Goal: Transaction & Acquisition: Purchase product/service

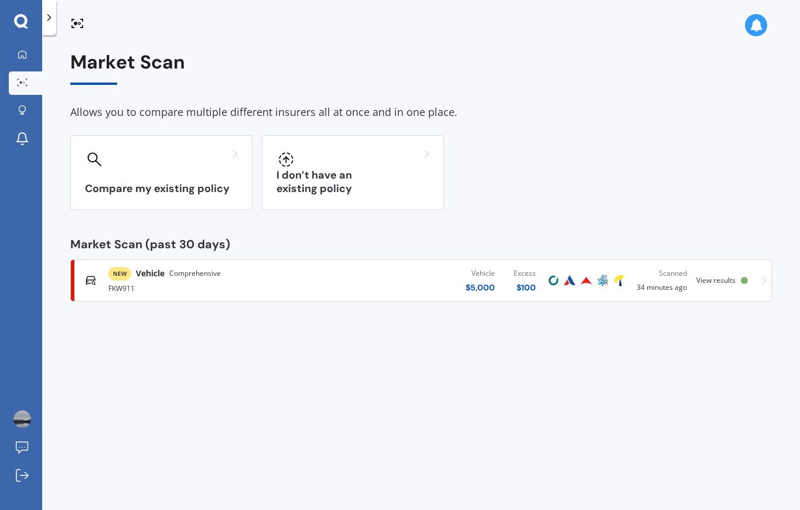
click at [732, 284] on div "NEW Vehicle Comprehensive FKW911 Vehicle $ 5,000 Excess $ 100 Scanned 34 minute…" at bounding box center [421, 280] width 691 height 35
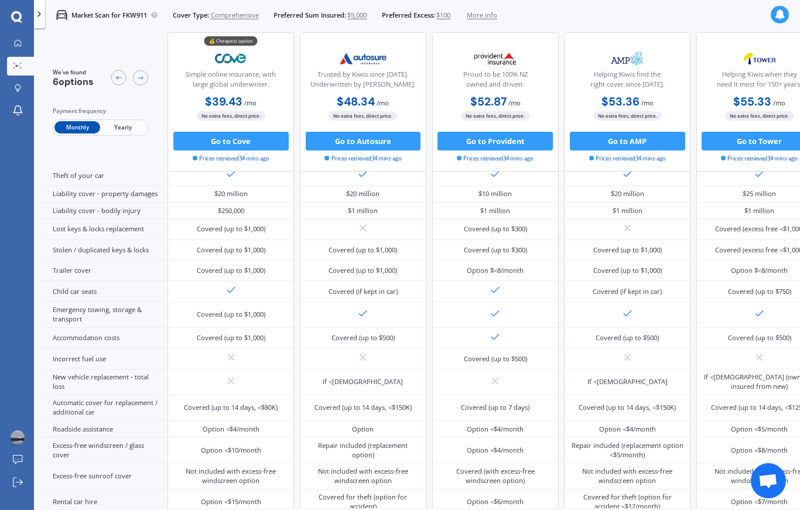
scroll to position [118, 0]
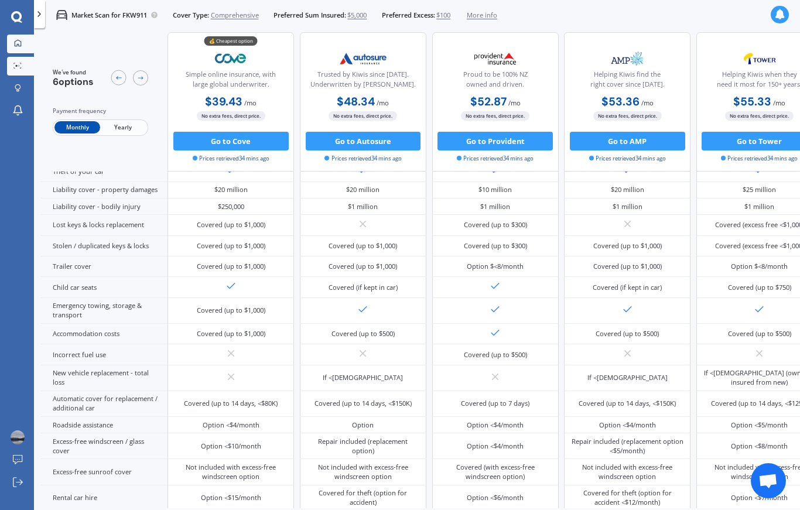
click at [21, 49] on link "My Dashboard" at bounding box center [20, 44] width 27 height 19
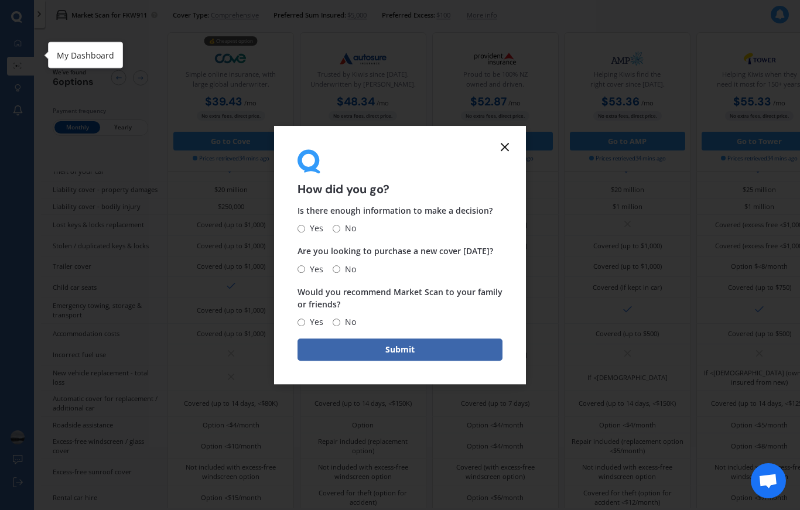
click at [511, 154] on icon at bounding box center [505, 147] width 14 height 14
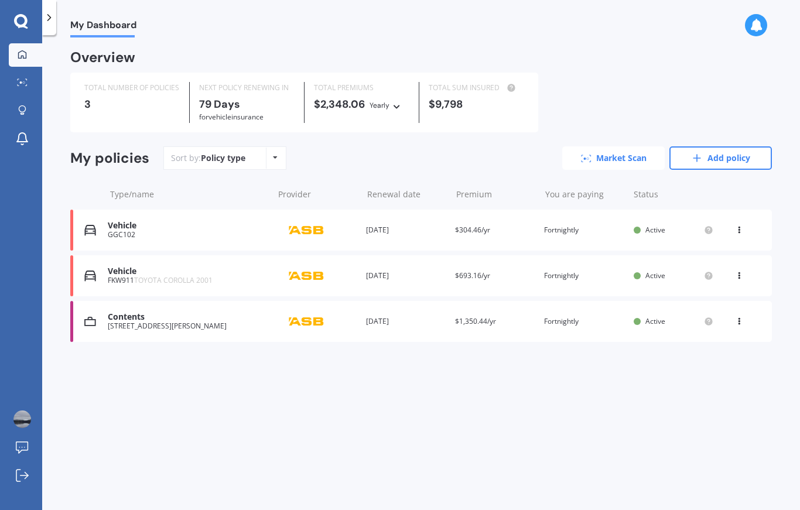
click at [624, 162] on link "Market Scan" at bounding box center [613, 157] width 103 height 23
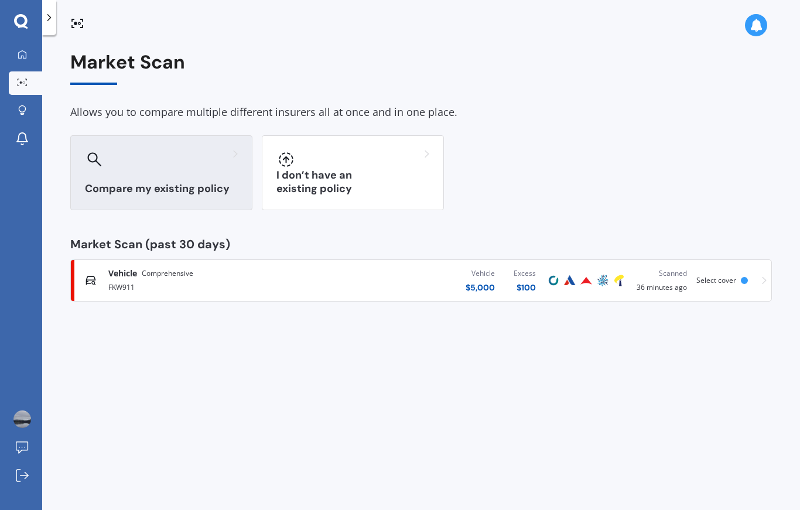
click at [205, 185] on h3 "Compare my existing policy" at bounding box center [161, 188] width 153 height 13
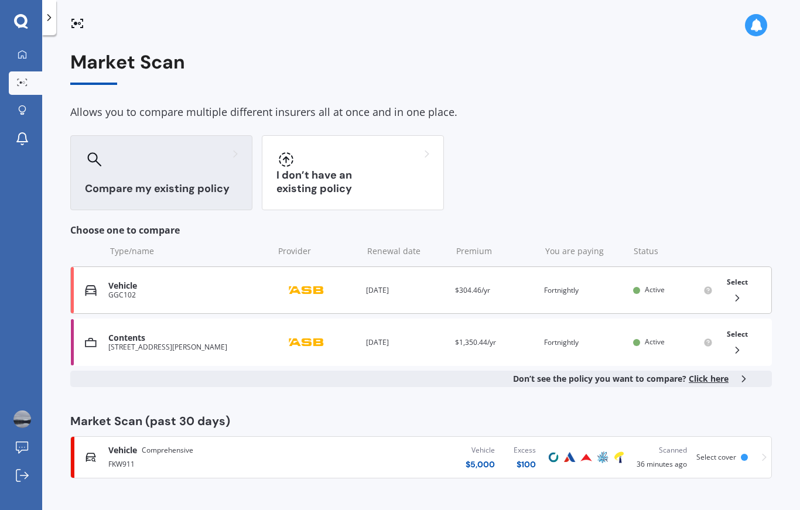
click at [646, 306] on div "Vehicle GGC102 Provider Renewal date [DATE] Premium $304.46/yr You are paying F…" at bounding box center [421, 290] width 702 height 47
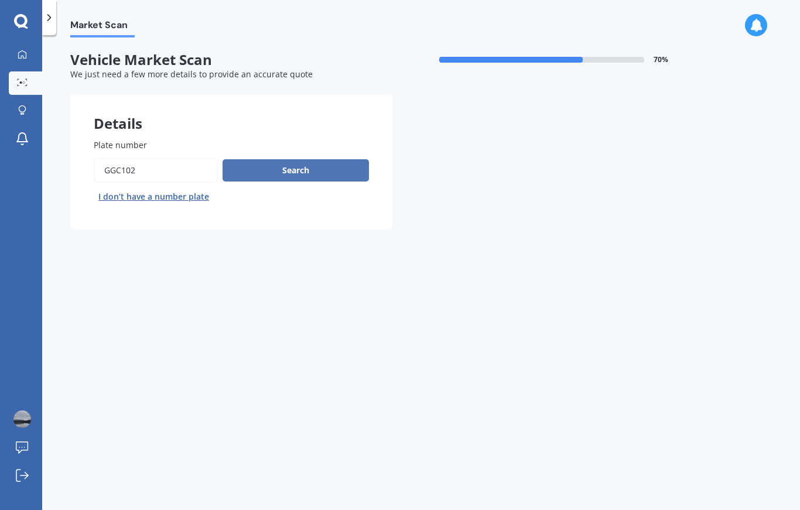
click at [326, 172] on button "Search" at bounding box center [296, 170] width 146 height 22
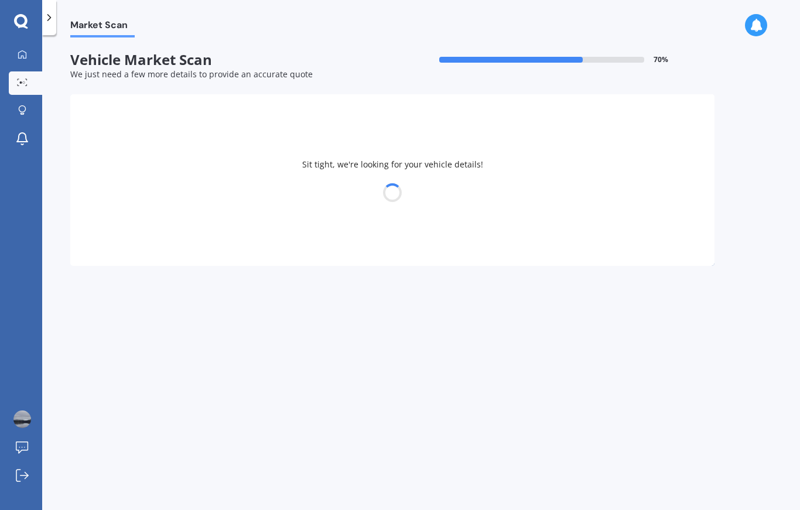
select select "MAZDA"
select select "DEMIO"
select select "21"
select select "04"
select select "1966"
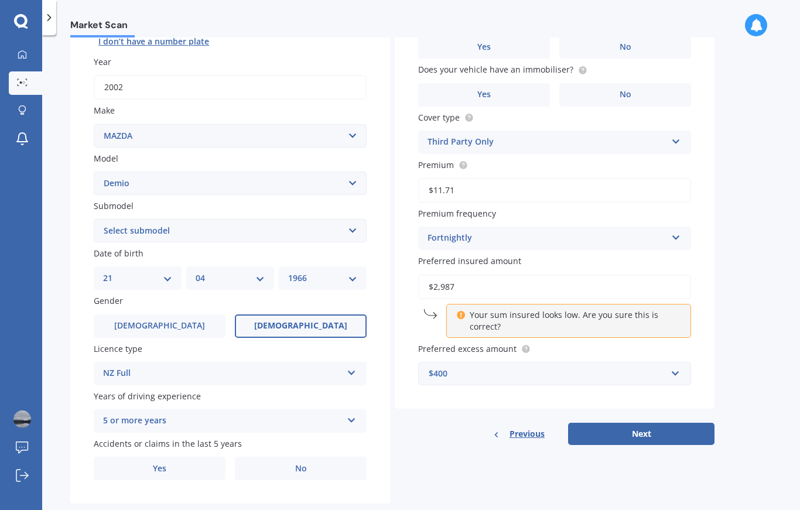
scroll to position [155, 0]
click at [655, 434] on button "Next" at bounding box center [641, 435] width 146 height 22
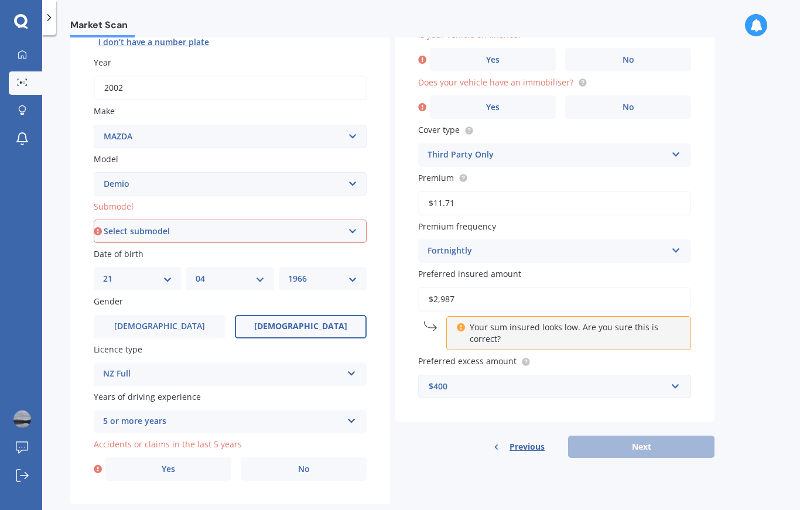
click at [353, 222] on select "Select submodel (All) Diesel Petrol XD Touring Turbo Diesel" at bounding box center [230, 231] width 273 height 23
select select "PETROL"
click at [657, 447] on div "Previous Next" at bounding box center [555, 447] width 320 height 22
click at [321, 469] on label "No" at bounding box center [304, 468] width 126 height 23
click at [0, 0] on input "No" at bounding box center [0, 0] width 0 height 0
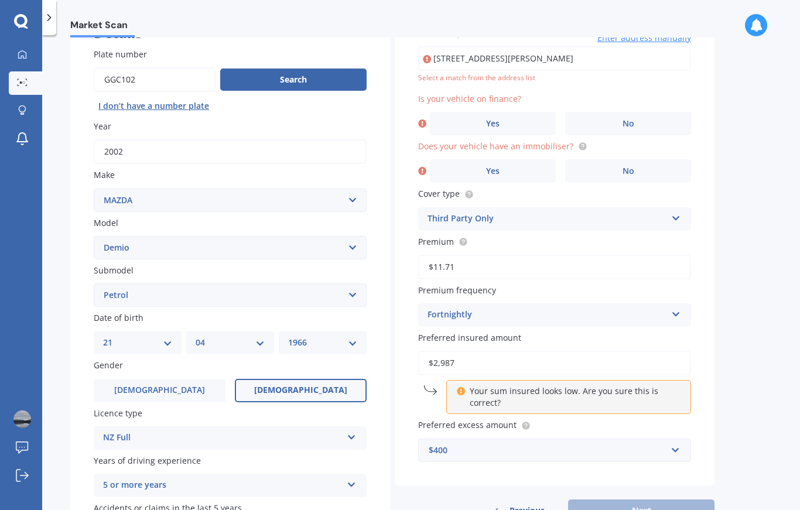
scroll to position [79, 0]
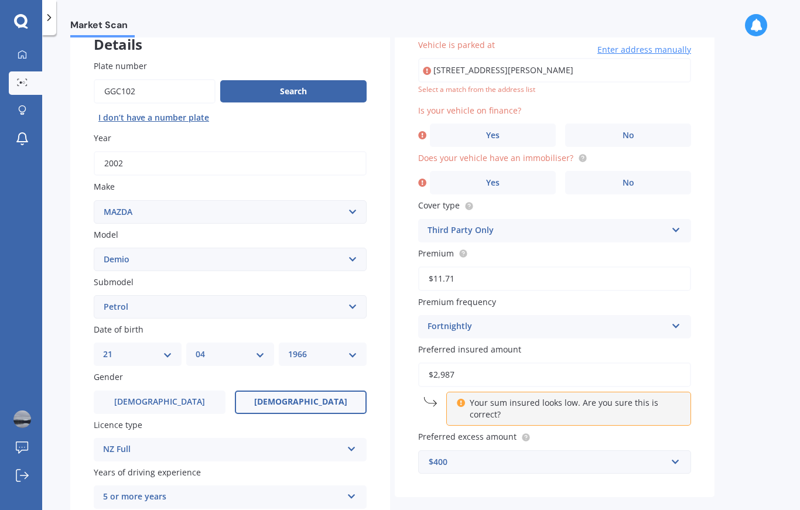
click at [547, 105] on label "Is your vehicle on finance?" at bounding box center [552, 110] width 268 height 12
type input "[STREET_ADDRESS][PERSON_NAME]"
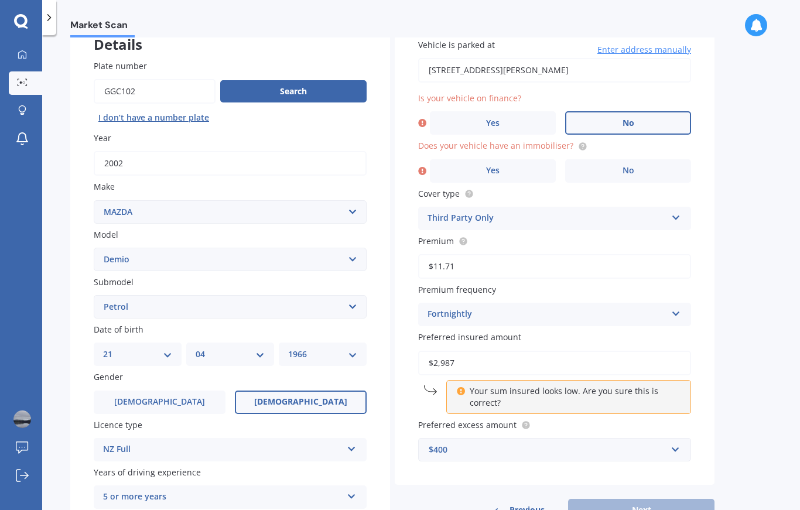
click at [629, 124] on span "No" at bounding box center [629, 123] width 12 height 10
click at [0, 0] on input "No" at bounding box center [0, 0] width 0 height 0
click at [625, 166] on span "No" at bounding box center [629, 171] width 12 height 10
click at [0, 0] on input "No" at bounding box center [0, 0] width 0 height 0
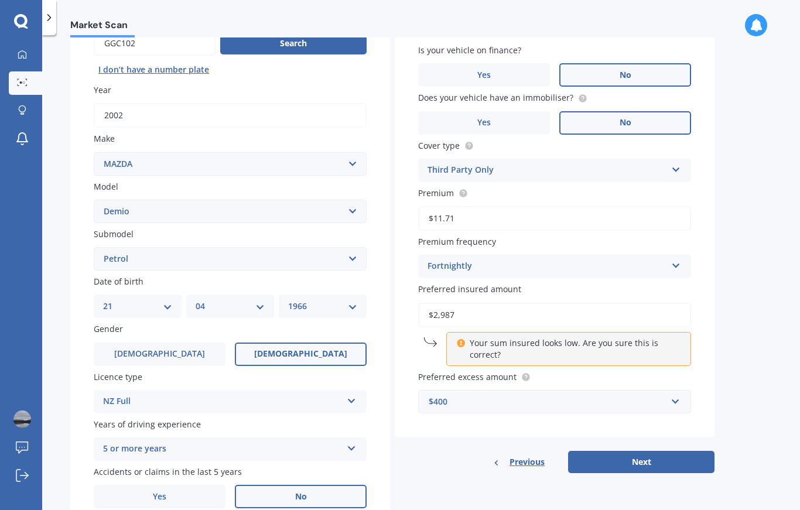
scroll to position [148, 0]
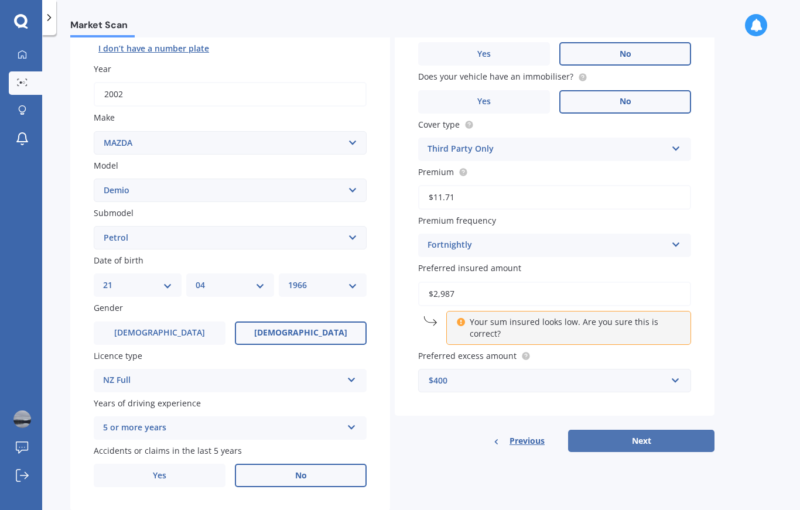
click at [664, 438] on button "Next" at bounding box center [641, 441] width 146 height 22
select select "21"
select select "04"
select select "1966"
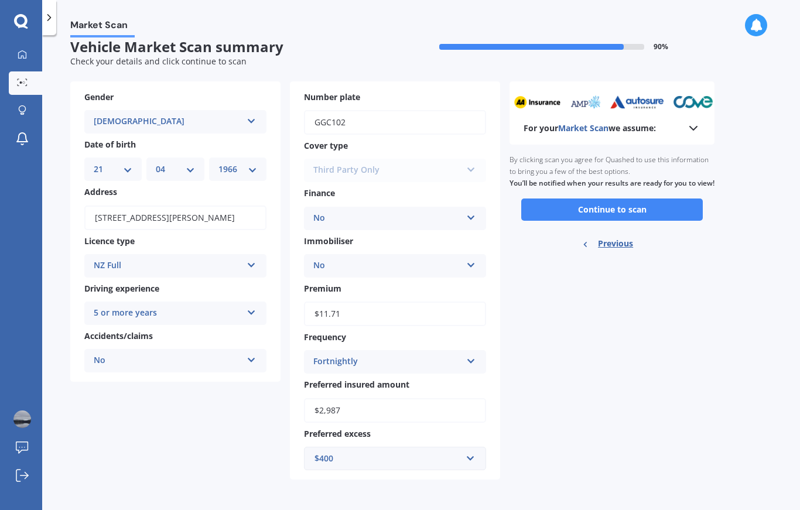
scroll to position [0, 0]
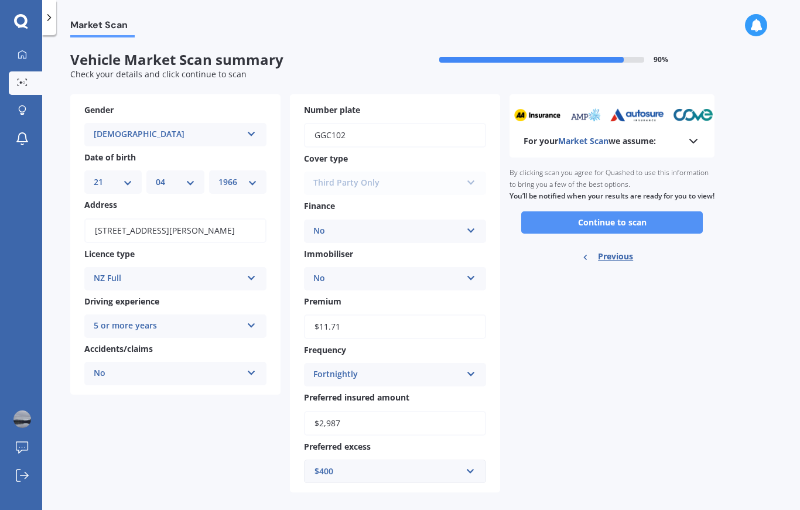
click at [660, 226] on button "Continue to scan" at bounding box center [612, 222] width 182 height 22
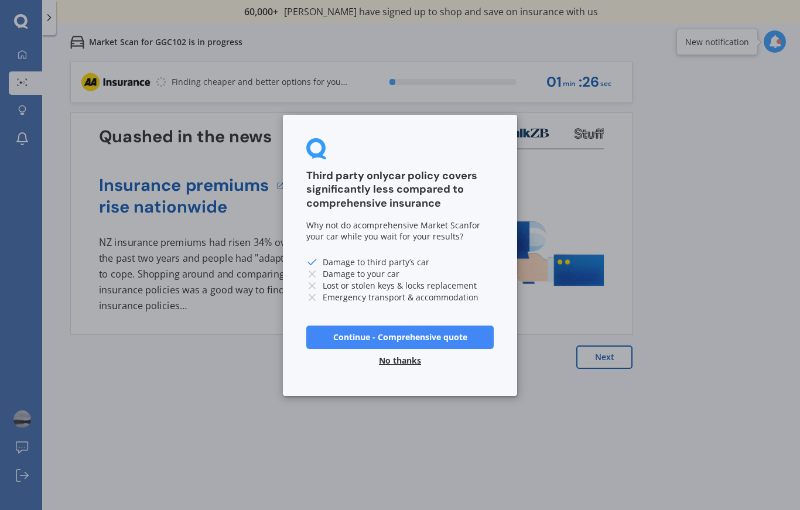
click at [600, 356] on div "Third party only car policy covers significantly less compared to comprehensive…" at bounding box center [400, 255] width 800 height 510
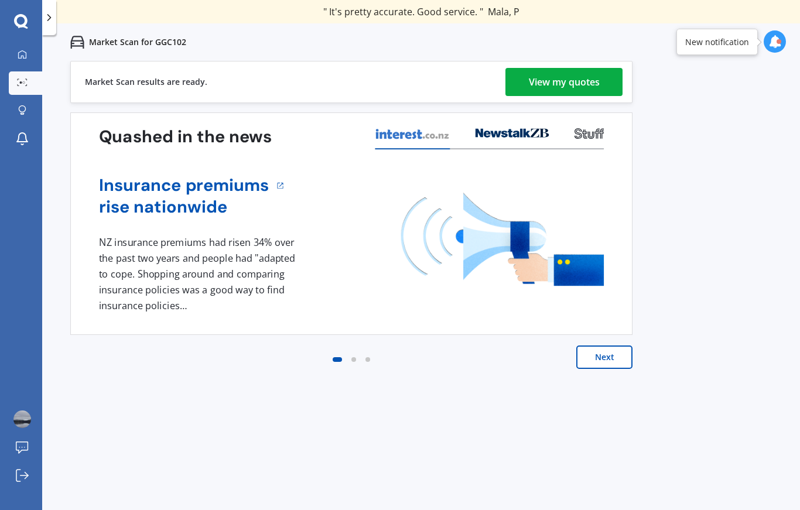
click at [581, 86] on div "View my quotes" at bounding box center [564, 82] width 71 height 28
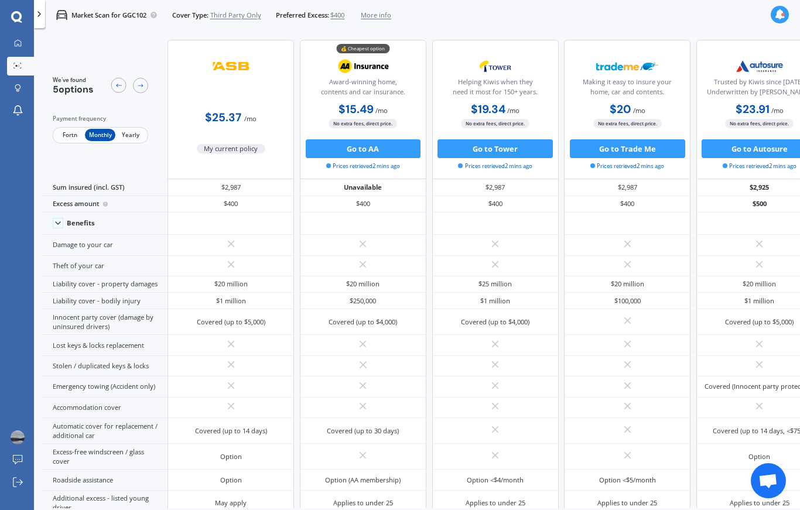
click at [68, 136] on span "Fortn" at bounding box center [69, 135] width 30 height 12
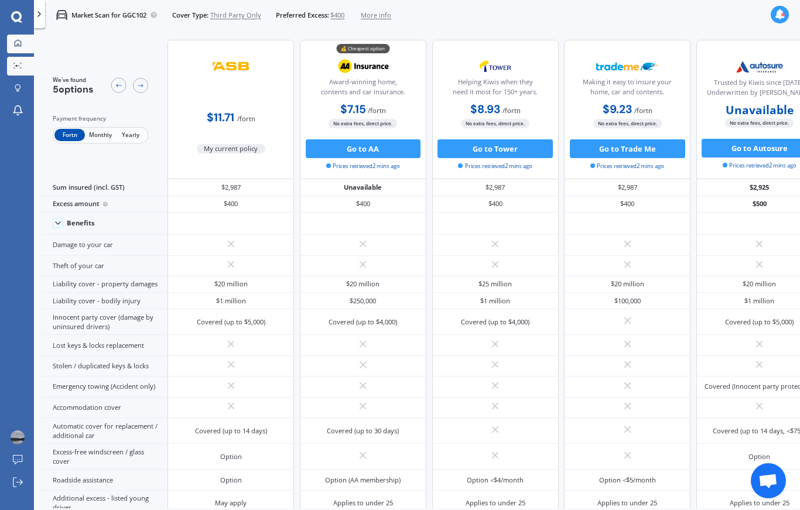
click at [26, 52] on link "My Dashboard" at bounding box center [20, 44] width 27 height 19
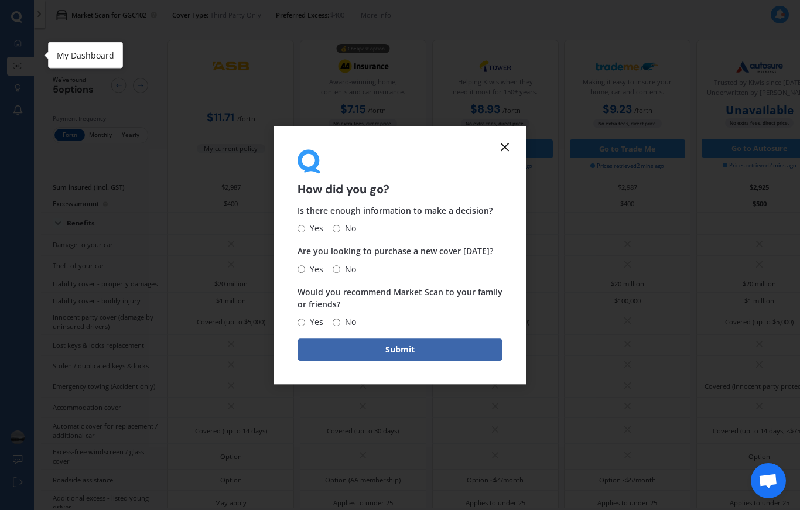
click at [16, 39] on div "How did you go? Is there enough information to make a decision? Yes No Are you …" at bounding box center [400, 255] width 800 height 510
click at [510, 154] on icon at bounding box center [505, 147] width 14 height 14
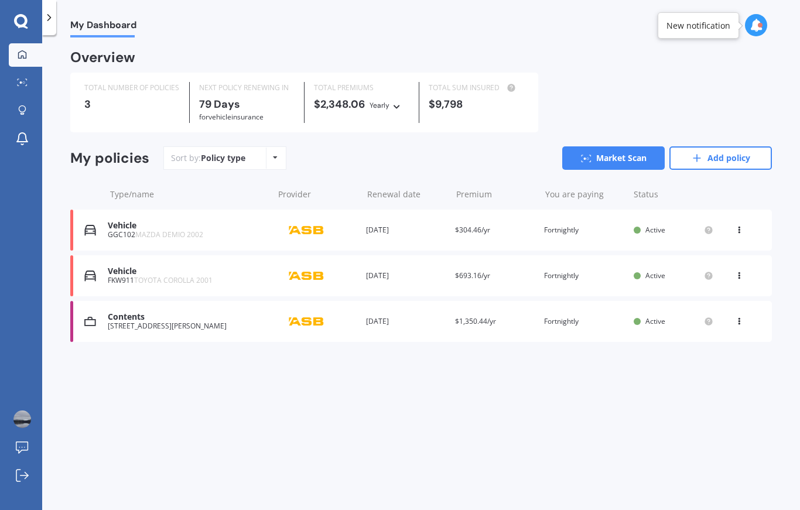
click at [511, 161] on div "Sort by: Policy type Policy type Alphabetical Date added Renewing next Market S…" at bounding box center [467, 157] width 609 height 23
click at [671, 320] on div "Active" at bounding box center [673, 321] width 54 height 8
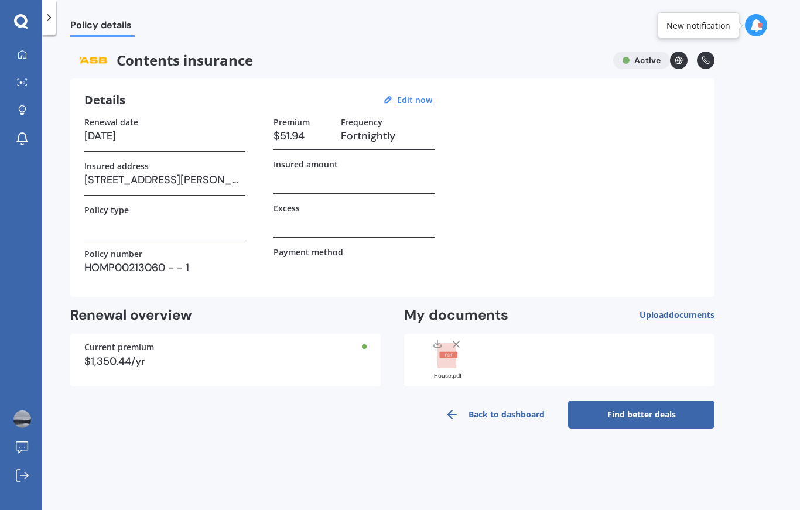
click at [664, 408] on link "Find better deals" at bounding box center [641, 415] width 146 height 28
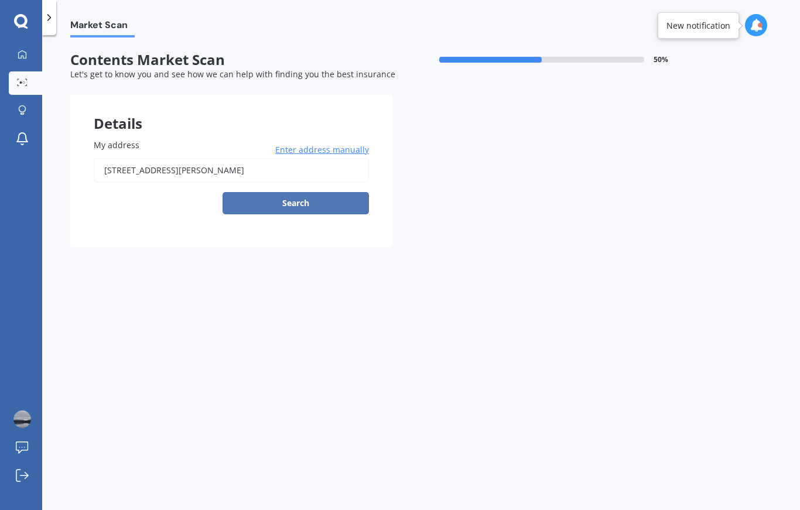
click at [336, 197] on button "Search" at bounding box center [296, 203] width 146 height 22
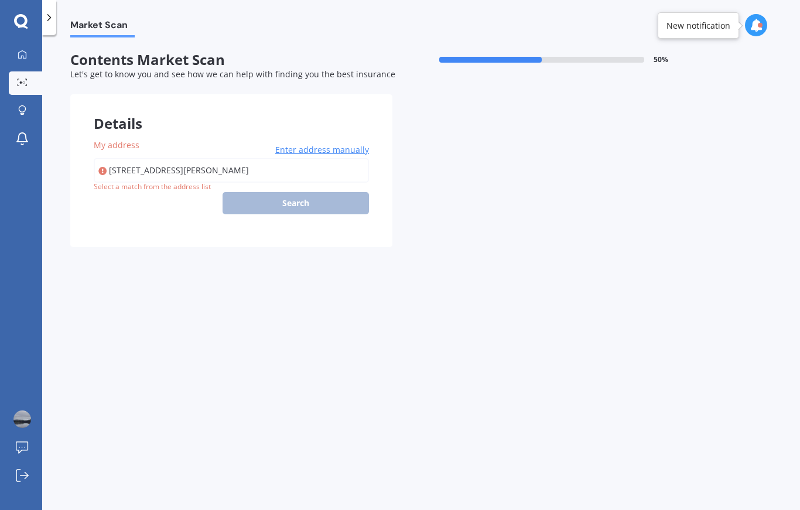
type input "[STREET_ADDRESS][PERSON_NAME]"
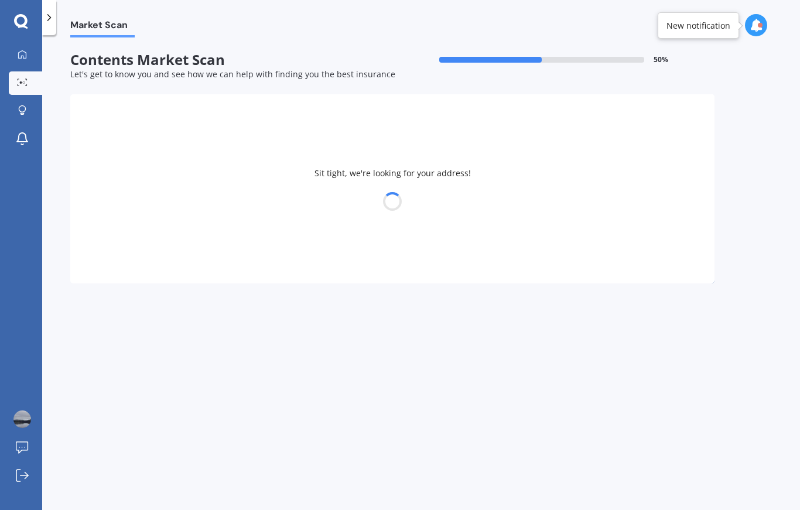
select select "21"
select select "04"
select select "1966"
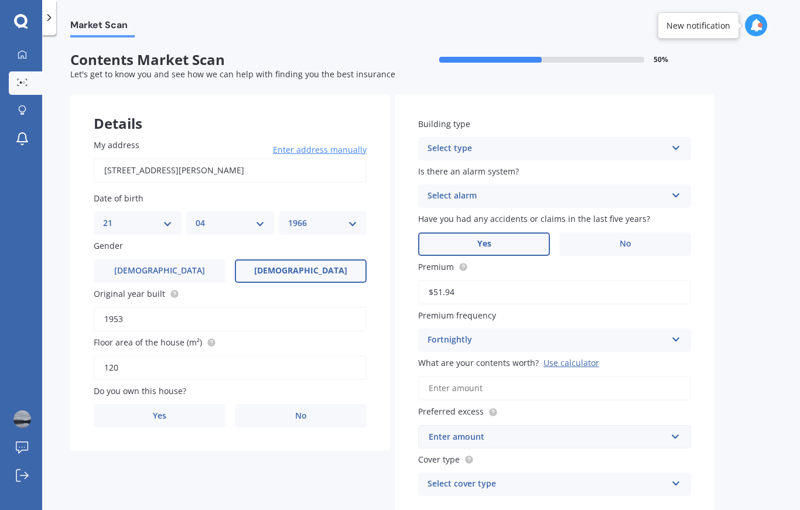
click at [499, 235] on label "Yes" at bounding box center [484, 244] width 132 height 23
click at [0, 0] on input "Yes" at bounding box center [0, 0] width 0 height 0
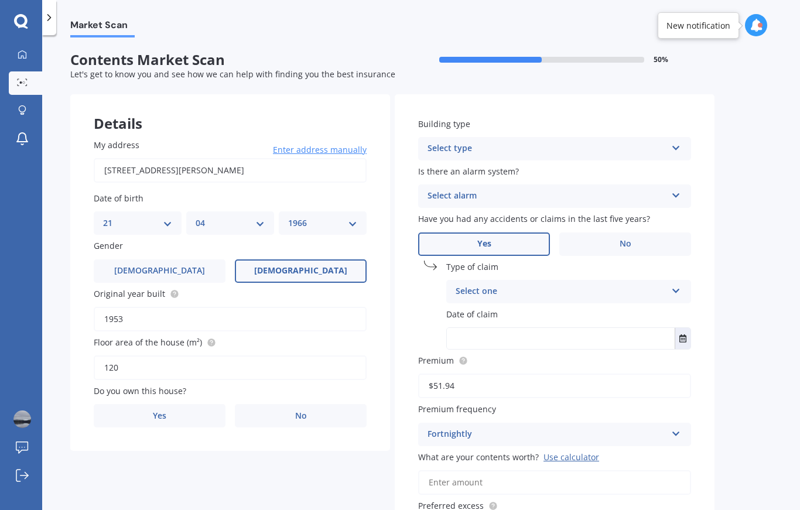
click at [667, 298] on div "Select one Accidental damage Broken glass Earthquake Fire Flood Fusion Gradual …" at bounding box center [568, 291] width 245 height 23
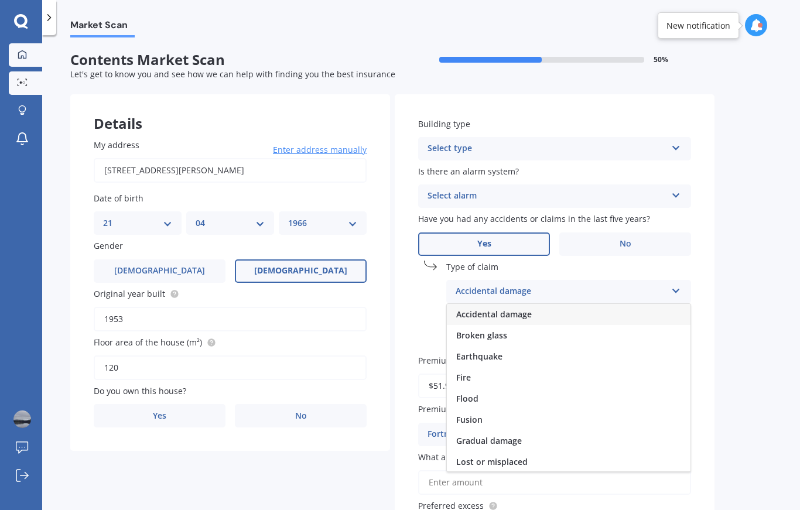
click at [24, 65] on link "My Dashboard" at bounding box center [25, 54] width 33 height 23
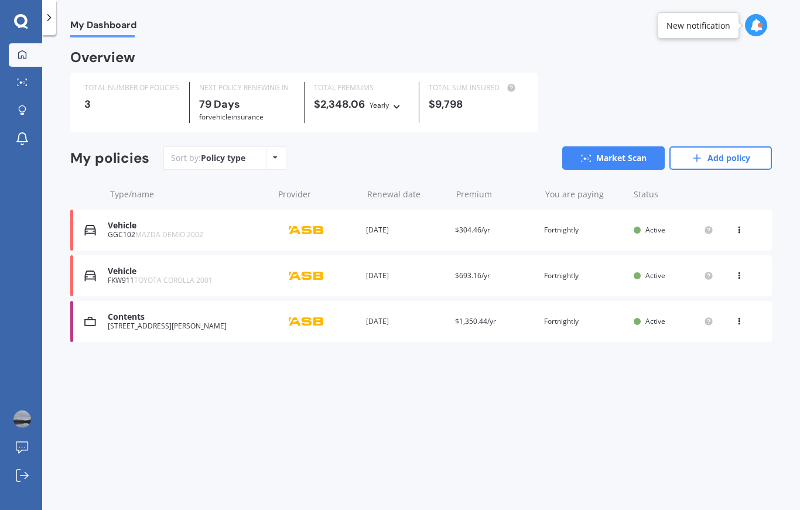
click at [739, 324] on div "View option View policy Delete" at bounding box center [740, 322] width 11 height 12
click at [739, 340] on div "View policy" at bounding box center [713, 343] width 116 height 23
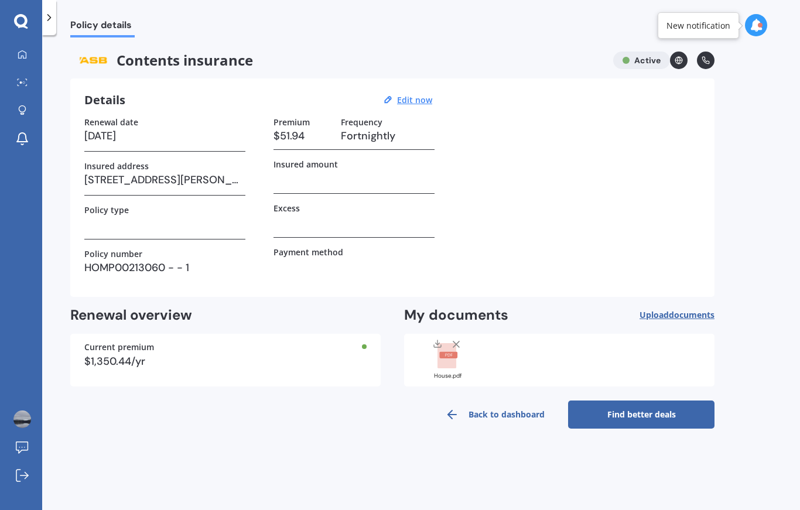
click at [349, 182] on h3 at bounding box center [354, 178] width 161 height 18
click at [420, 105] on u "Edit now" at bounding box center [414, 99] width 35 height 11
select select "03"
select select "07"
select select "2026"
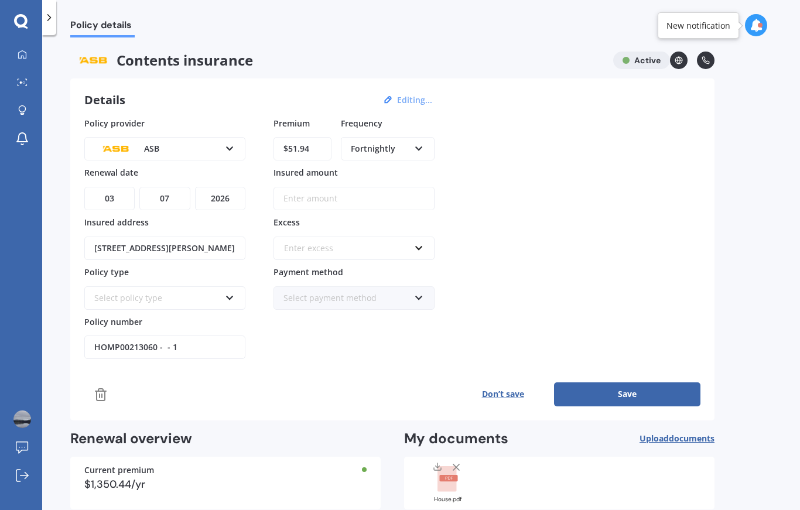
click at [376, 203] on input "Insured amount" at bounding box center [354, 198] width 161 height 23
type input "$178,999"
click at [412, 248] on input "text" at bounding box center [350, 248] width 151 height 22
click at [360, 281] on div "$300" at bounding box center [354, 292] width 160 height 22
click at [410, 304] on div "Select payment method Direct debit - bank account Direct debit - credit/debit c…" at bounding box center [354, 297] width 161 height 23
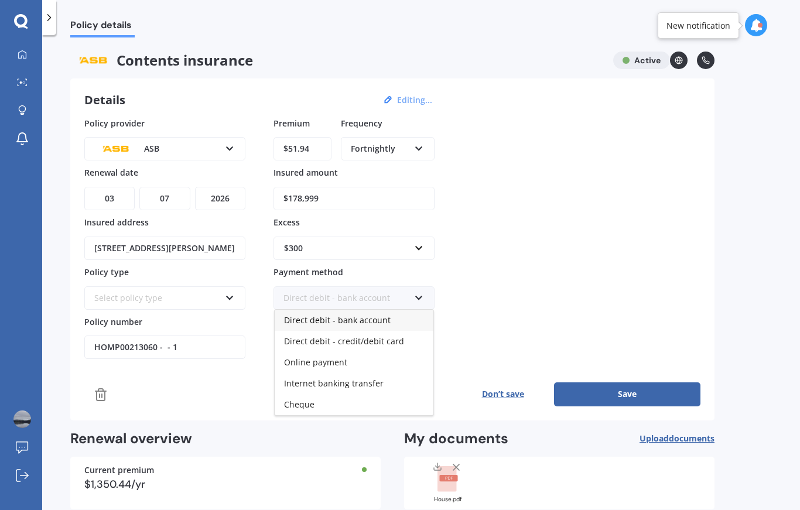
click at [393, 322] on div "Direct debit - bank account" at bounding box center [354, 320] width 159 height 21
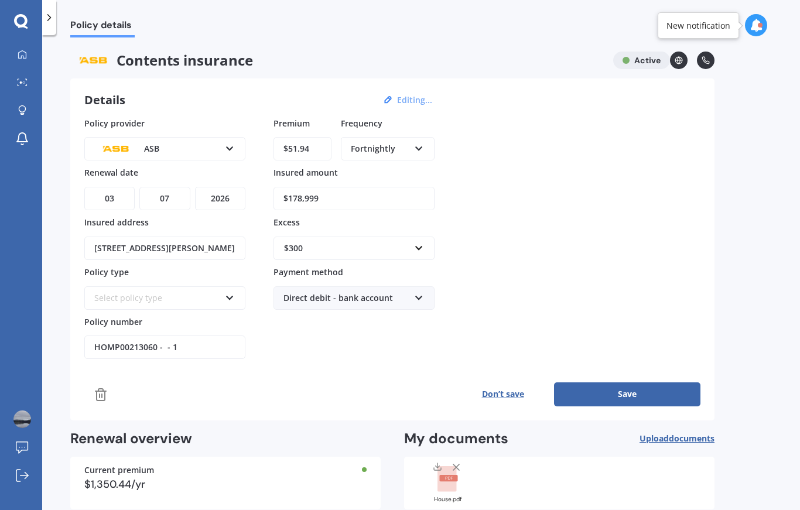
click at [233, 295] on icon at bounding box center [230, 296] width 10 height 8
click at [200, 347] on div "Classic Cover" at bounding box center [165, 341] width 159 height 21
click at [226, 356] on input "HOMP00213060 - - 1" at bounding box center [164, 347] width 161 height 23
click at [327, 385] on div "Don’t save Save" at bounding box center [392, 394] width 616 height 23
click at [631, 401] on button "Save" at bounding box center [627, 394] width 146 height 23
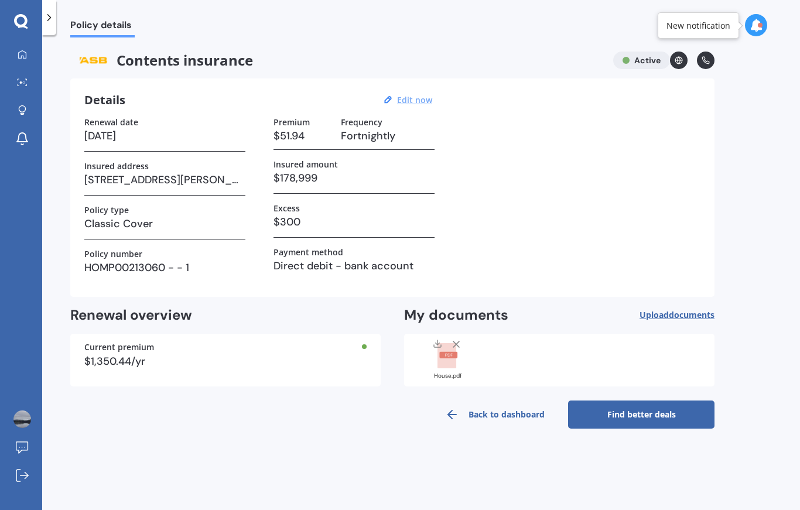
click at [661, 415] on link "Find better deals" at bounding box center [641, 415] width 146 height 28
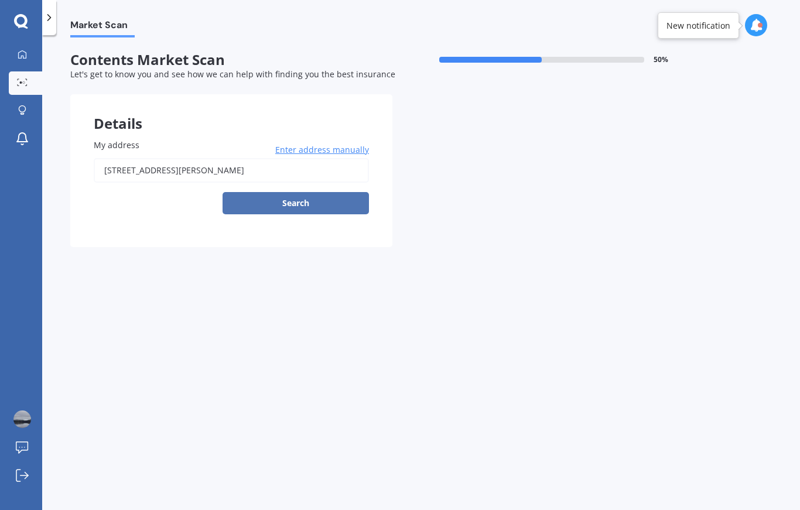
click at [323, 196] on button "Search" at bounding box center [296, 203] width 146 height 22
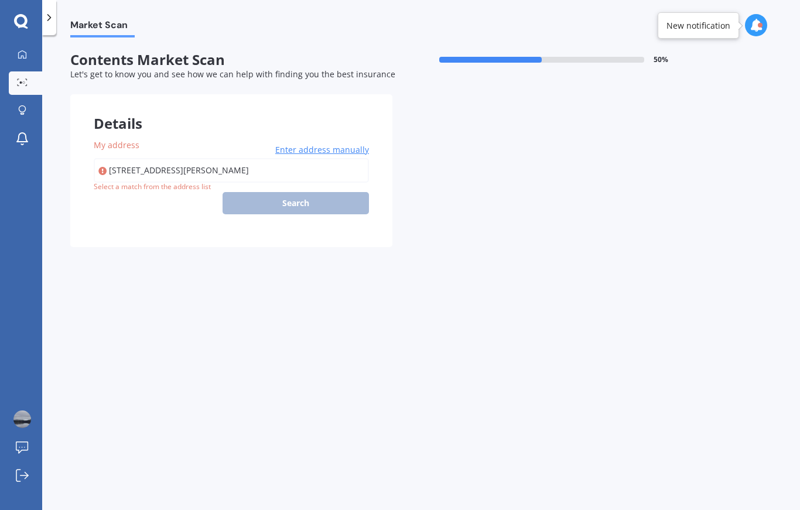
type input "[STREET_ADDRESS][PERSON_NAME]"
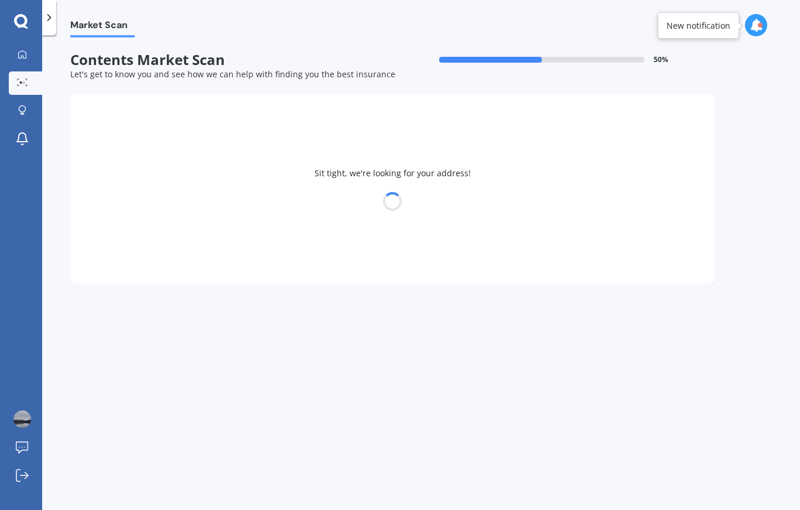
select select "21"
select select "04"
select select "1966"
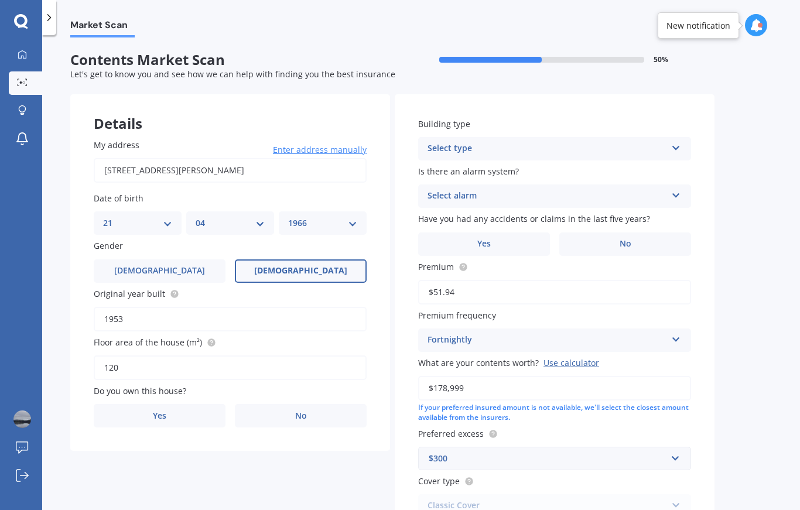
click at [676, 149] on icon at bounding box center [676, 146] width 10 height 8
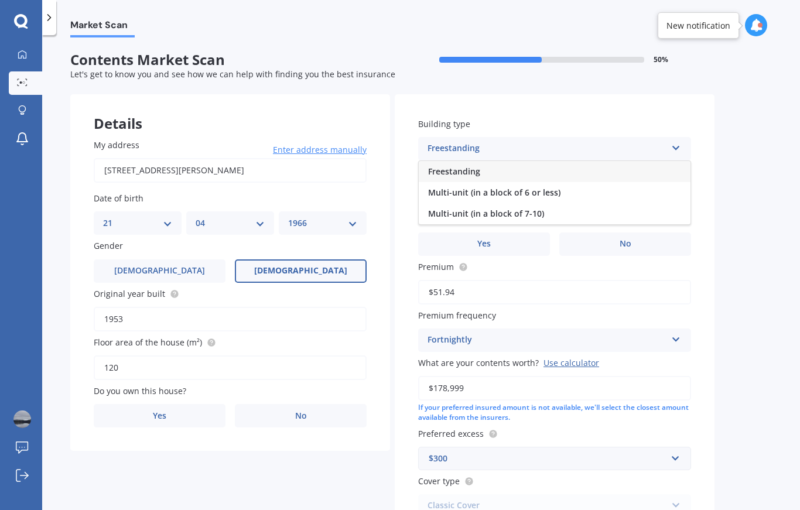
click at [597, 178] on div "Freestanding" at bounding box center [555, 171] width 272 height 21
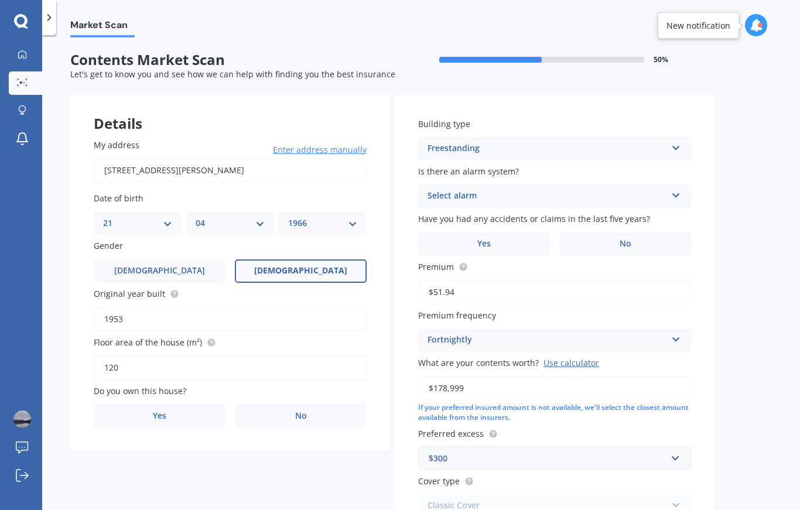
click at [666, 199] on div "Select alarm" at bounding box center [547, 196] width 239 height 14
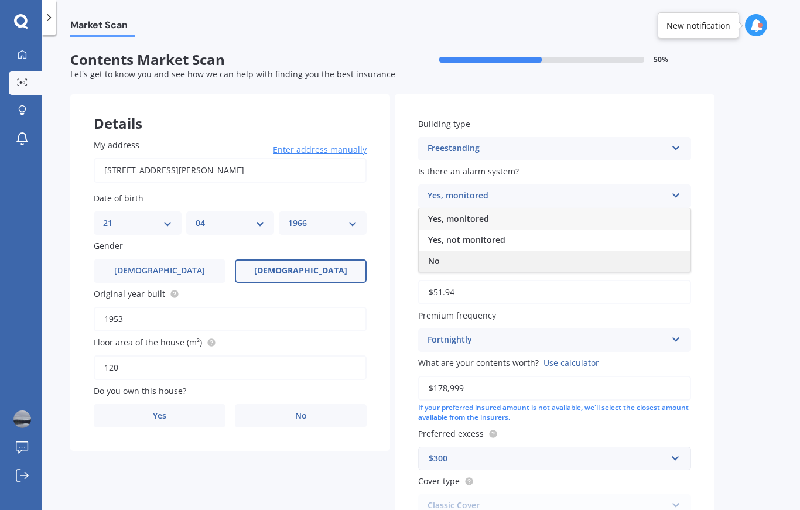
click at [506, 257] on div "No" at bounding box center [555, 261] width 272 height 21
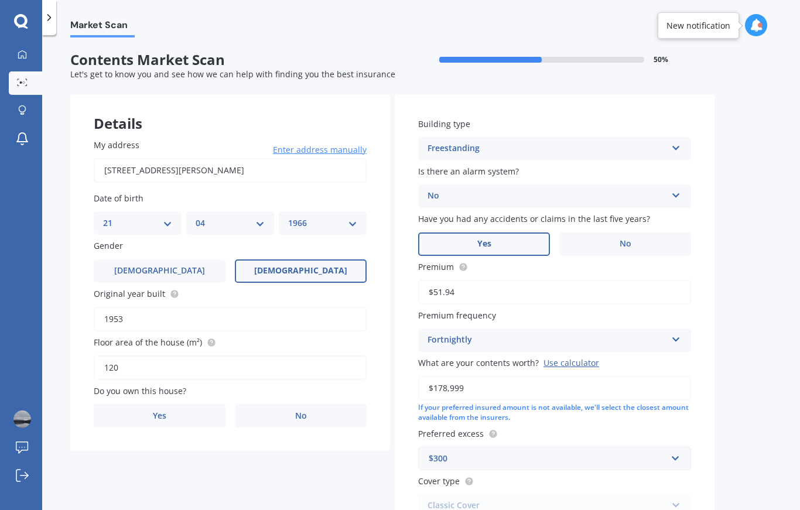
click at [524, 238] on label "Yes" at bounding box center [484, 244] width 132 height 23
click at [0, 0] on input "Yes" at bounding box center [0, 0] width 0 height 0
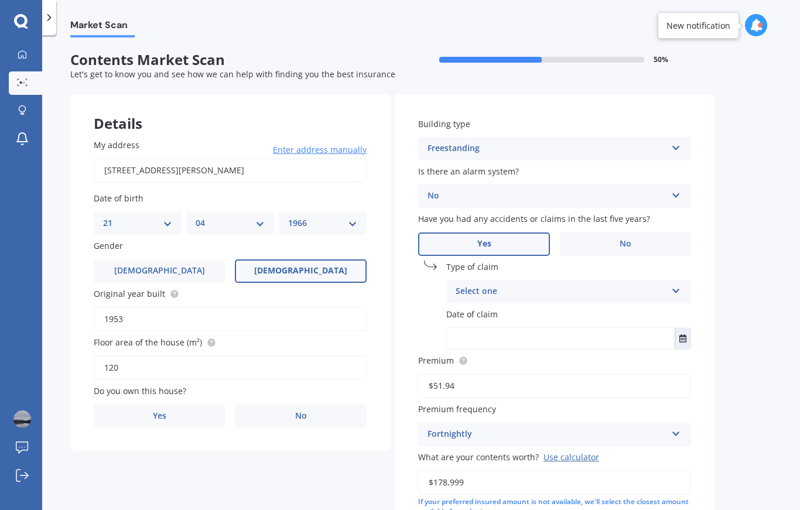
click at [664, 289] on div "Select one" at bounding box center [561, 292] width 211 height 14
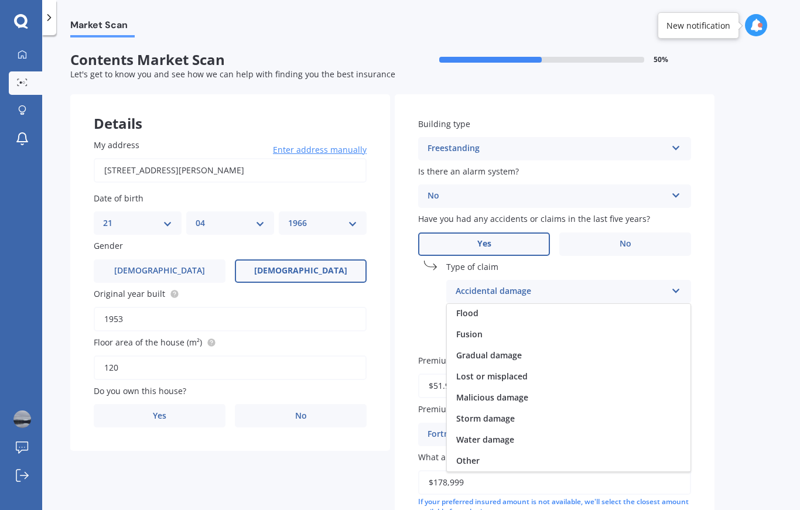
scroll to position [86, 0]
click at [524, 460] on div "Other" at bounding box center [569, 460] width 244 height 21
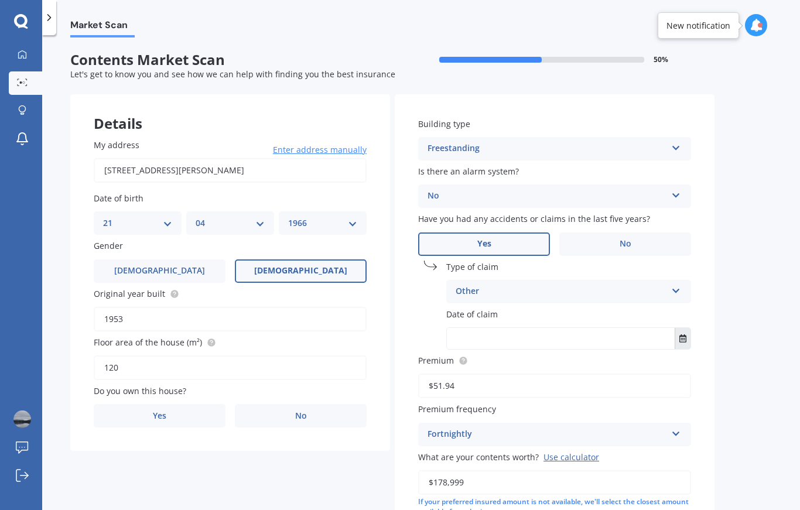
click at [684, 336] on icon "Select date" at bounding box center [683, 338] width 7 height 8
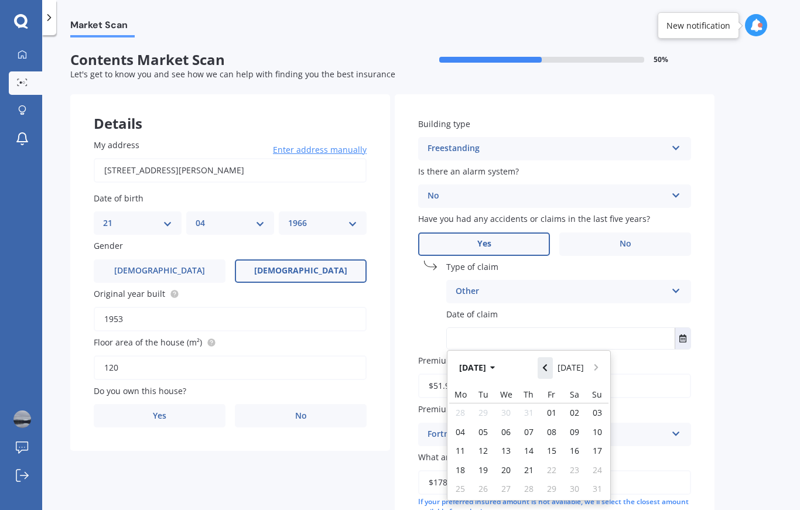
click at [547, 364] on icon "Navigate back" at bounding box center [545, 367] width 4 height 7
click at [551, 368] on button "Navigate back" at bounding box center [545, 367] width 15 height 21
click at [493, 369] on button "[DATE]" at bounding box center [479, 367] width 50 height 21
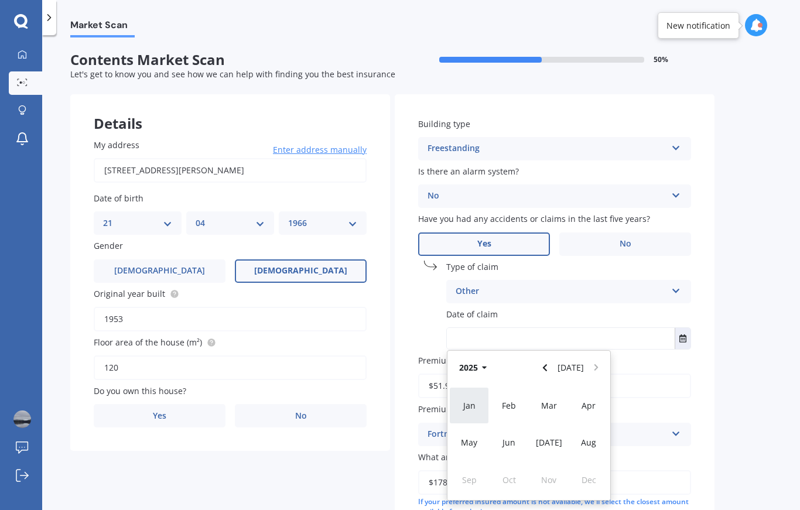
click at [475, 407] on div "Jan" at bounding box center [469, 405] width 40 height 37
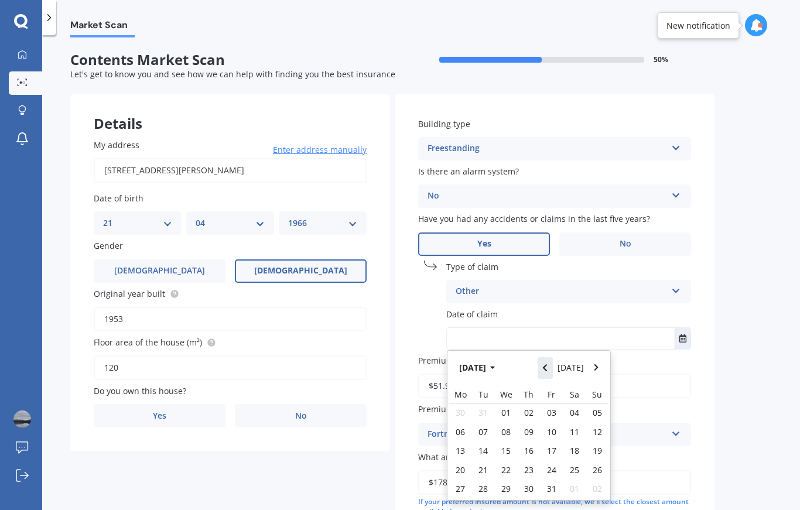
click at [551, 370] on button "Navigate back" at bounding box center [545, 367] width 15 height 21
click at [550, 371] on button "Navigate back" at bounding box center [545, 367] width 15 height 21
click at [549, 371] on button "Navigate back" at bounding box center [545, 367] width 15 height 21
click at [551, 371] on button "Navigate back" at bounding box center [545, 367] width 15 height 21
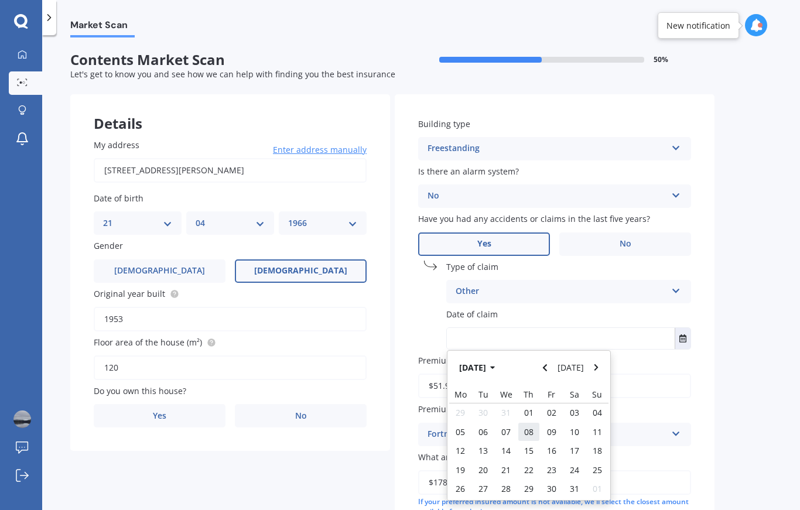
click at [534, 431] on div "08" at bounding box center [529, 431] width 23 height 19
type input "[DATE]"
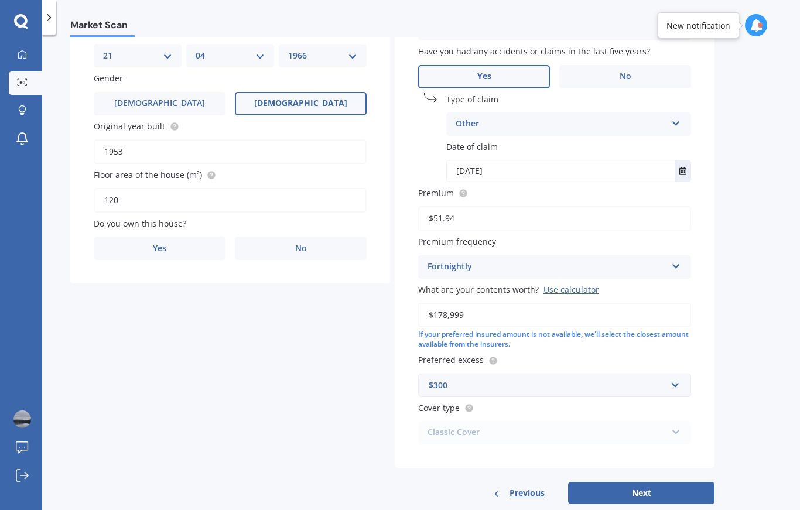
scroll to position [167, 0]
click at [344, 247] on label "No" at bounding box center [301, 248] width 132 height 23
click at [0, 0] on input "No" at bounding box center [0, 0] width 0 height 0
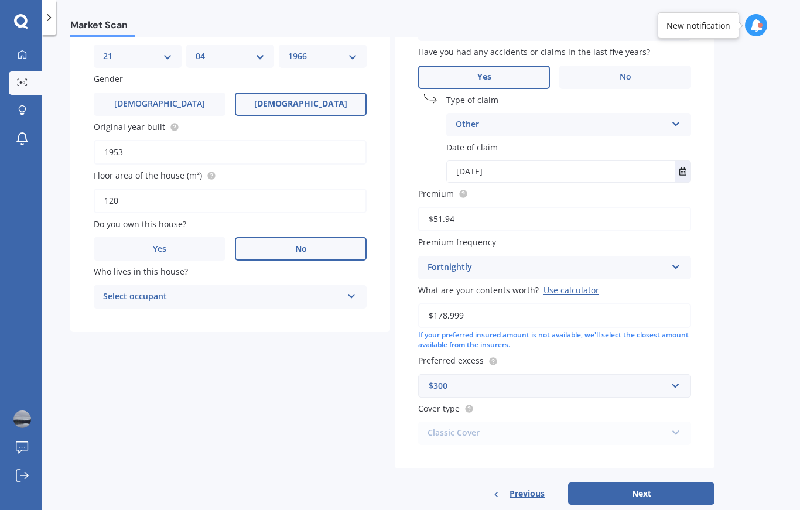
click at [351, 290] on icon at bounding box center [352, 294] width 10 height 8
click at [275, 320] on div "Tenant" at bounding box center [230, 319] width 272 height 21
click at [654, 483] on button "Next" at bounding box center [641, 494] width 146 height 22
select select "21"
select select "04"
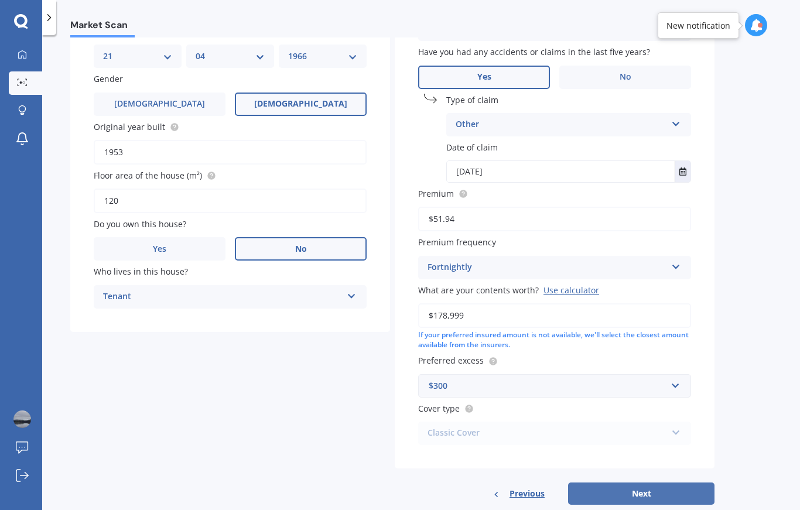
select select "1966"
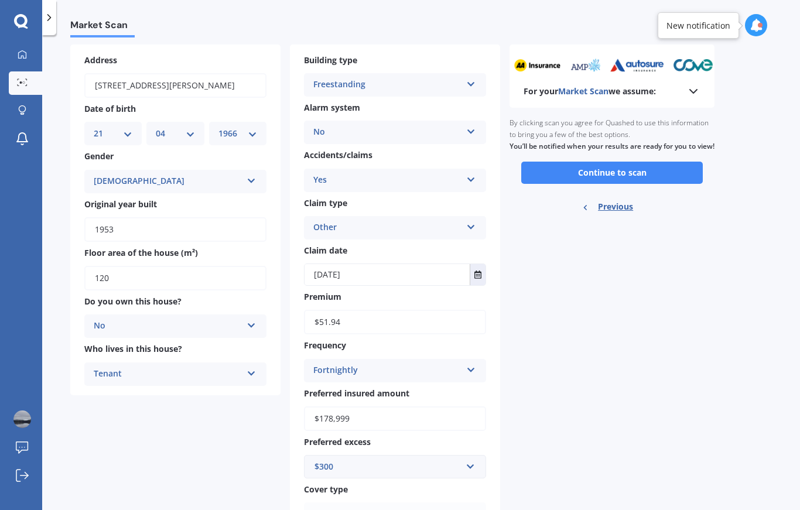
scroll to position [0, 0]
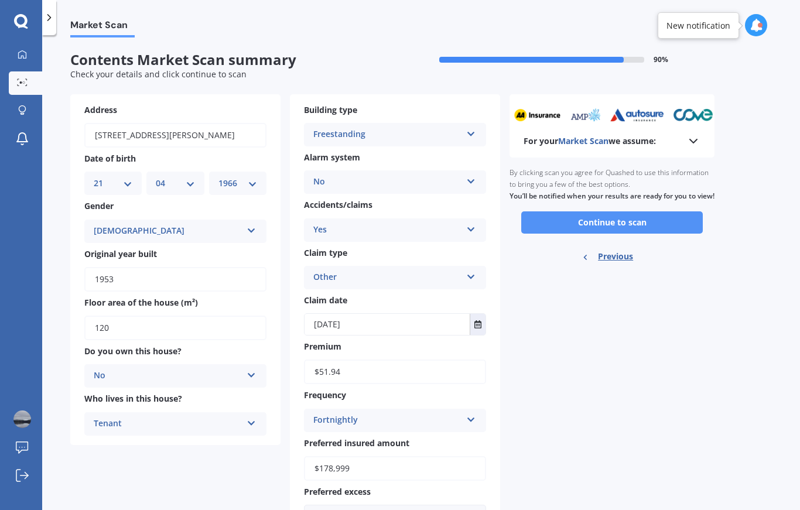
click at [669, 230] on button "Continue to scan" at bounding box center [612, 222] width 182 height 22
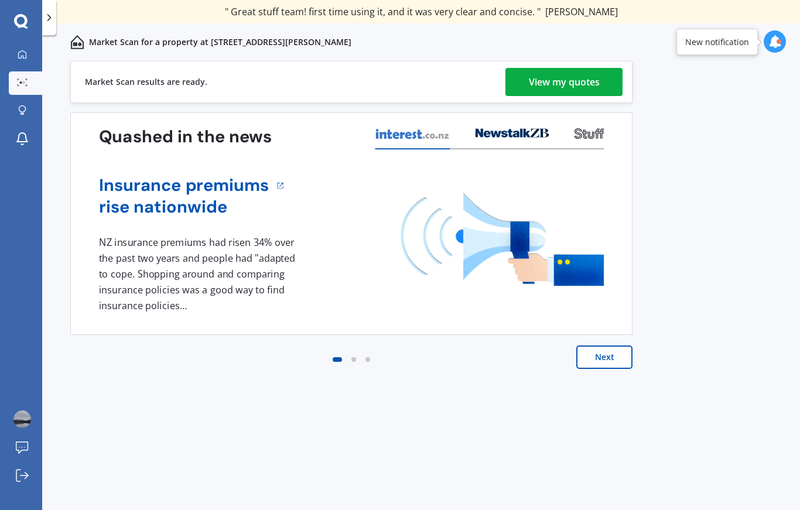
click at [582, 83] on div "View my quotes" at bounding box center [564, 82] width 71 height 28
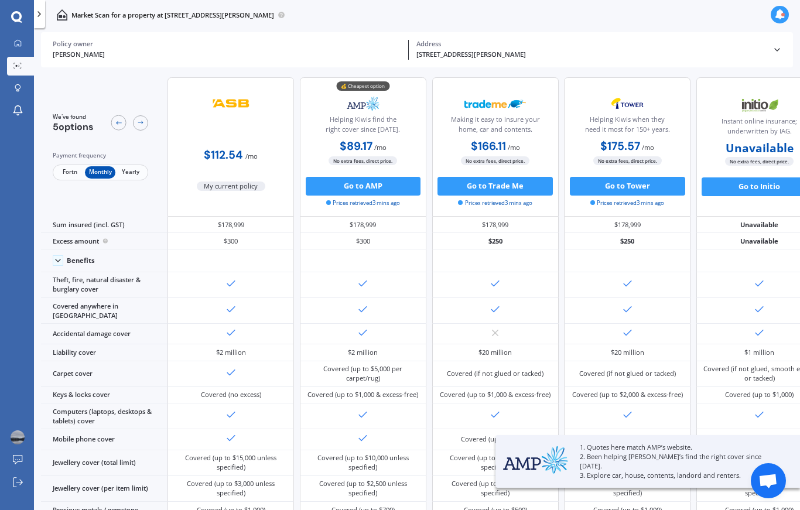
click at [66, 179] on span "Fortn" at bounding box center [69, 172] width 30 height 12
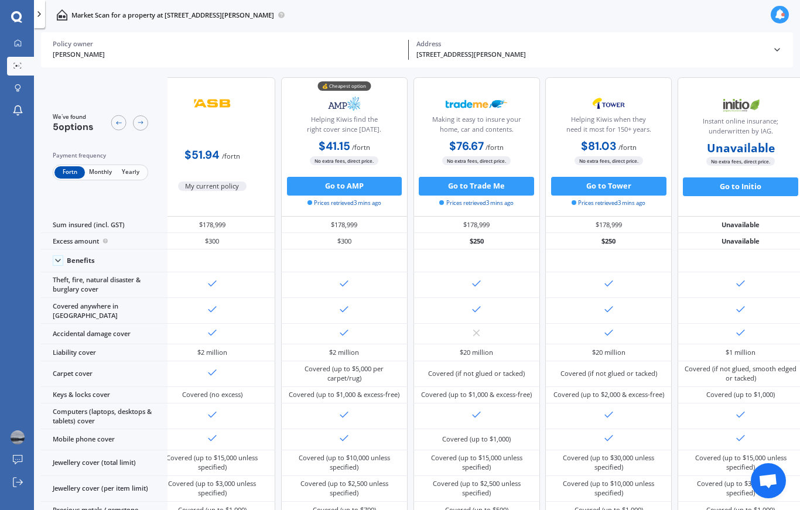
scroll to position [0, 22]
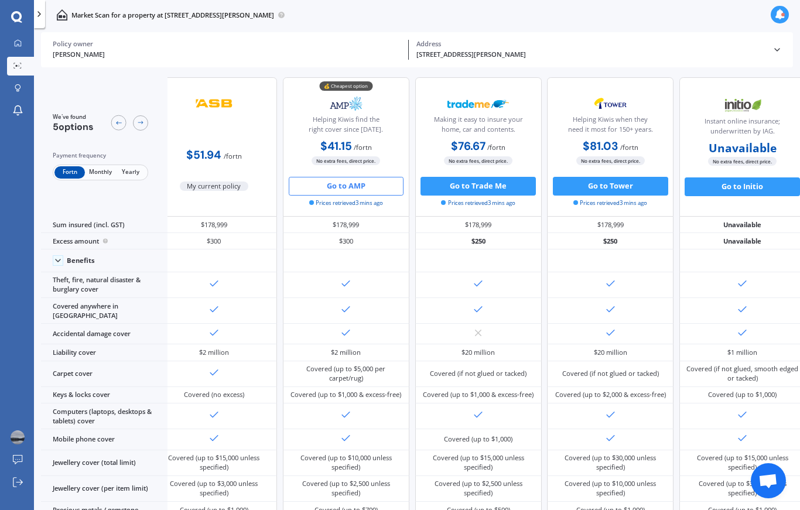
click at [359, 187] on button "Go to AMP" at bounding box center [346, 186] width 115 height 19
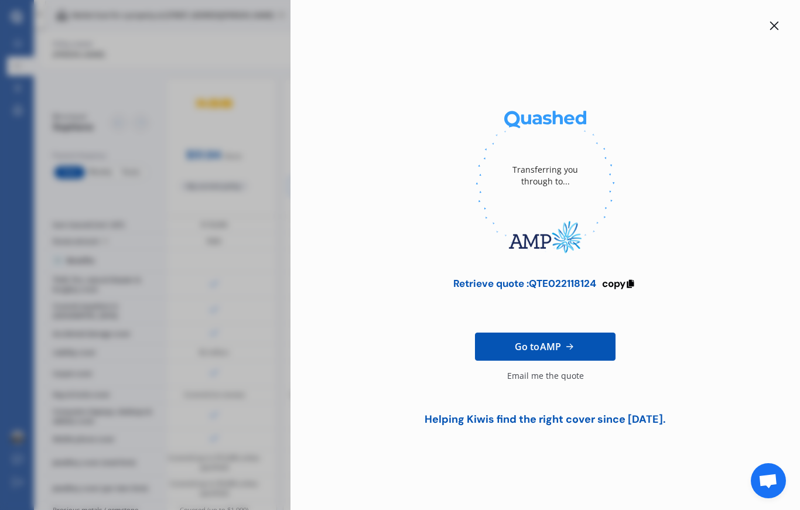
click at [583, 357] on link "Go to AMP" at bounding box center [545, 347] width 141 height 28
click at [629, 286] on icon at bounding box center [631, 282] width 10 height 8
click at [687, 272] on div "Transferring you through to... Retrieve quote : QTE022118124 copied Reminder : …" at bounding box center [545, 271] width 472 height 337
click at [629, 283] on span "copied" at bounding box center [613, 283] width 33 height 13
click at [777, 23] on icon at bounding box center [774, 26] width 9 height 9
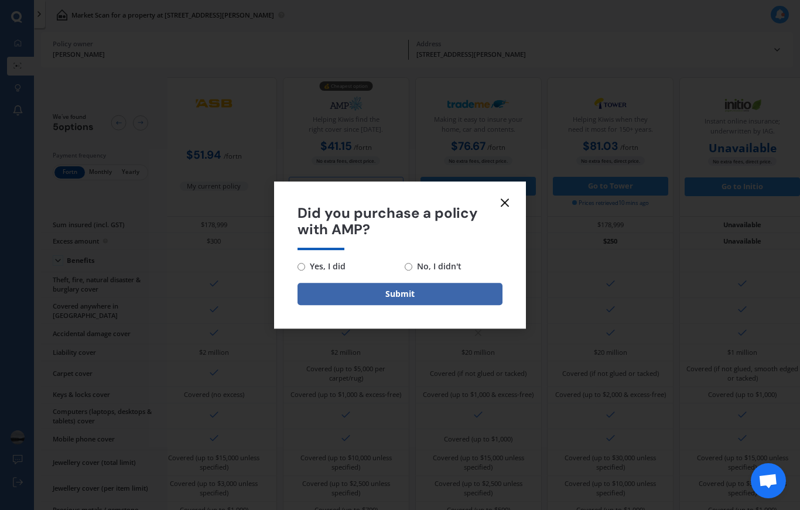
click at [513, 204] on form "Did you purchase a policy with AMP? Yes, I did No, I didn't Submit" at bounding box center [400, 256] width 252 height 148
click at [511, 203] on icon at bounding box center [505, 203] width 14 height 14
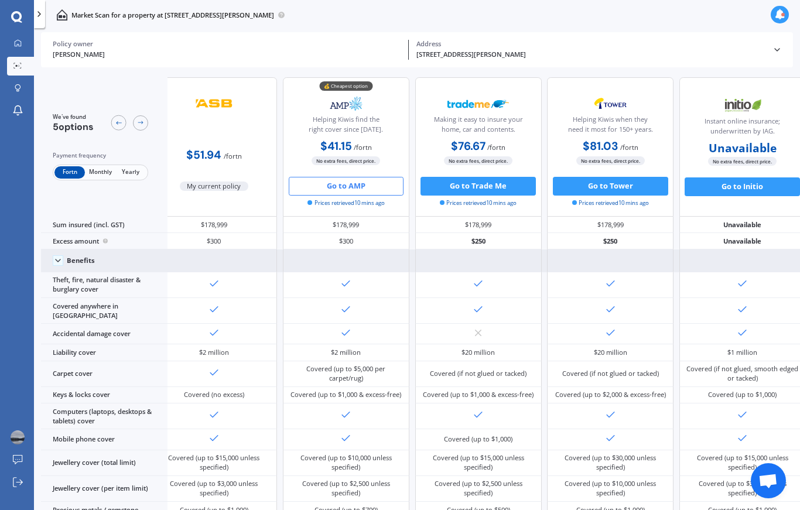
click at [462, 272] on div at bounding box center [478, 261] width 127 height 22
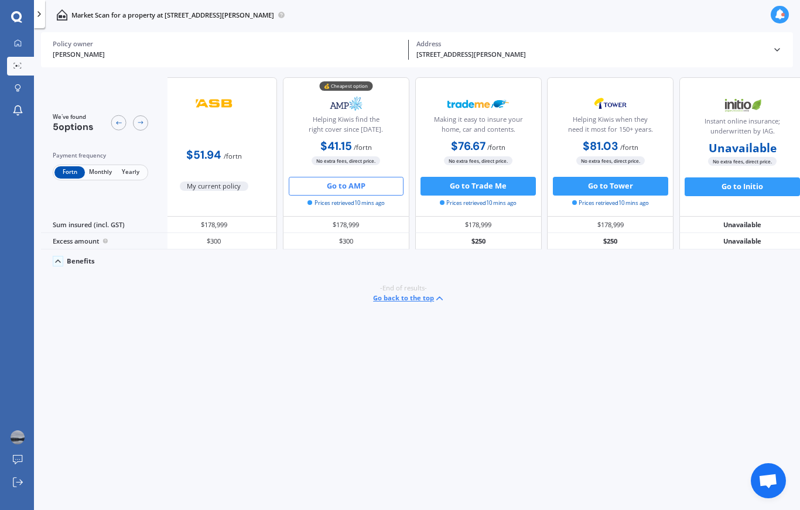
click at [445, 304] on icon at bounding box center [439, 298] width 11 height 11
click at [20, 42] on icon at bounding box center [18, 43] width 8 height 8
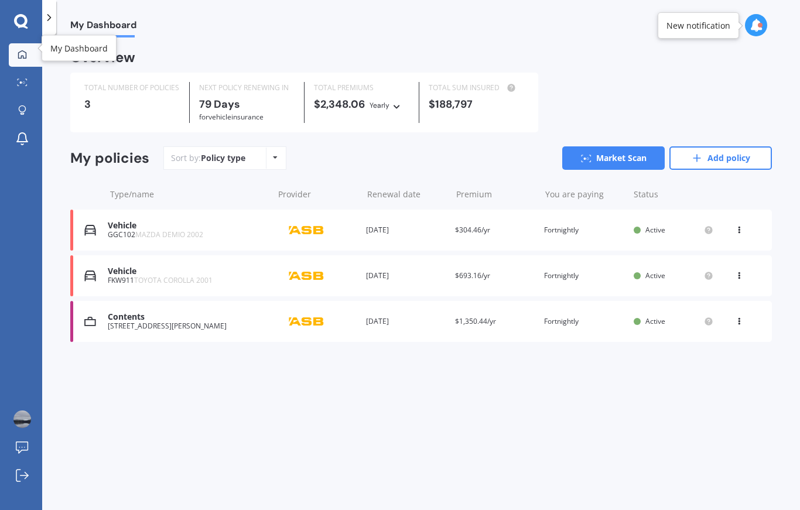
click at [598, 229] on div "You are paying Fortnightly" at bounding box center [584, 230] width 80 height 12
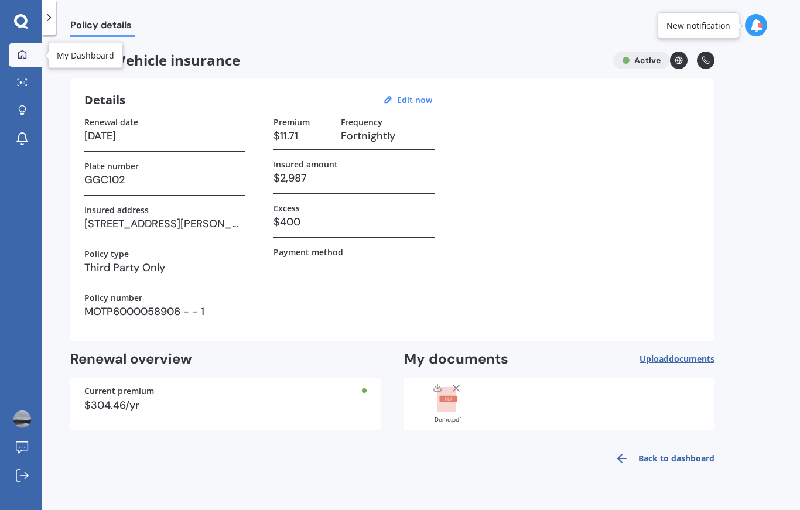
click at [23, 59] on div at bounding box center [22, 55] width 18 height 11
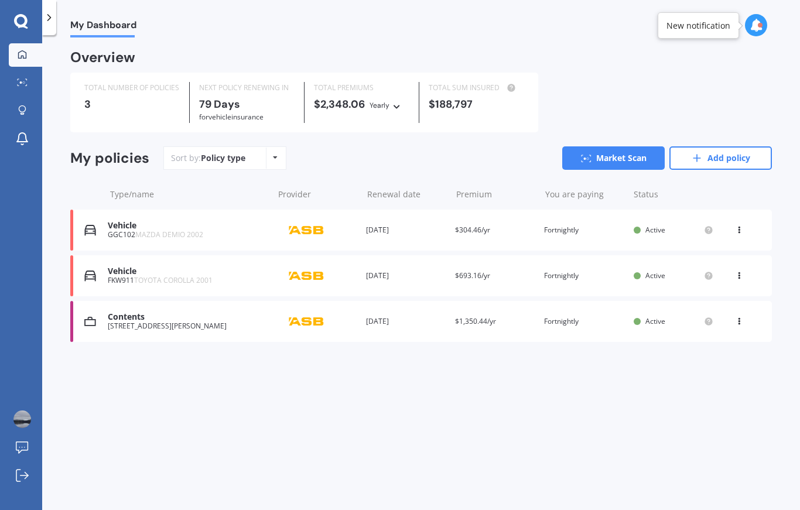
click at [736, 227] on icon at bounding box center [739, 227] width 8 height 7
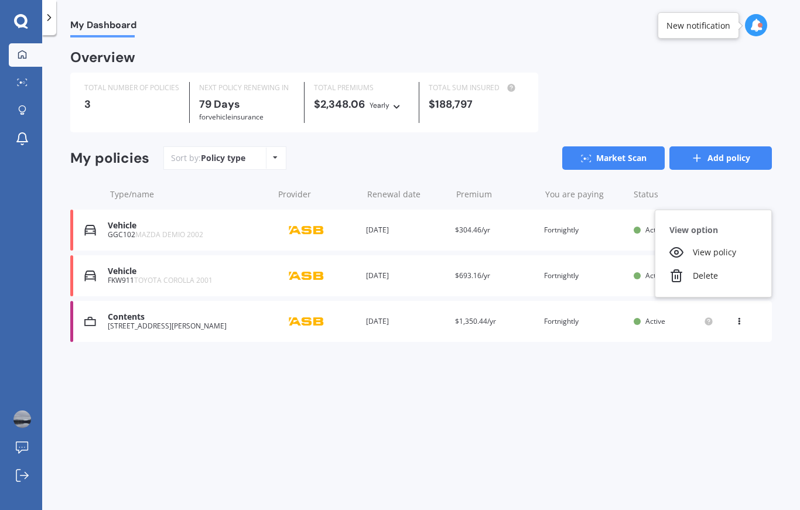
click at [749, 167] on link "Add policy" at bounding box center [721, 157] width 103 height 23
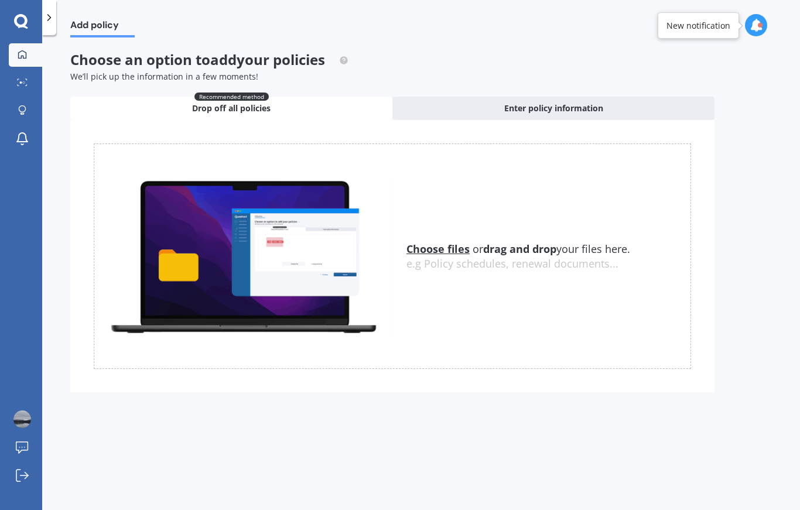
click at [28, 52] on div at bounding box center [22, 55] width 18 height 11
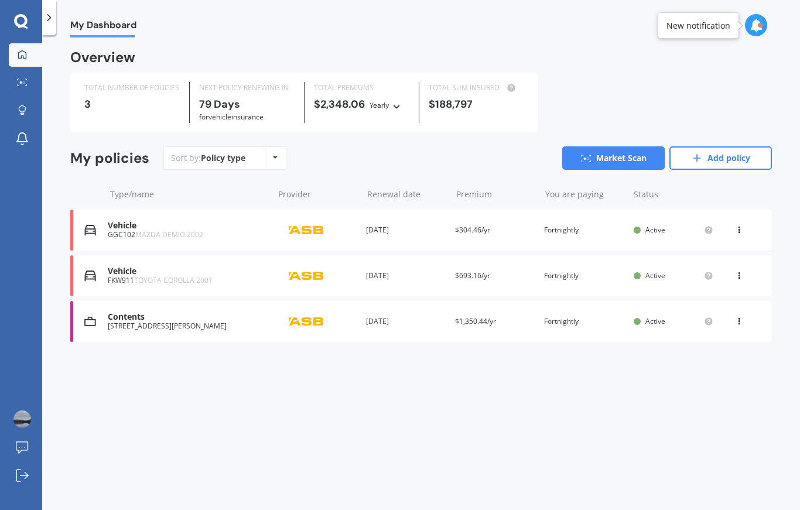
click at [184, 234] on span "MAZDA DEMIO 2002" at bounding box center [169, 235] width 68 height 10
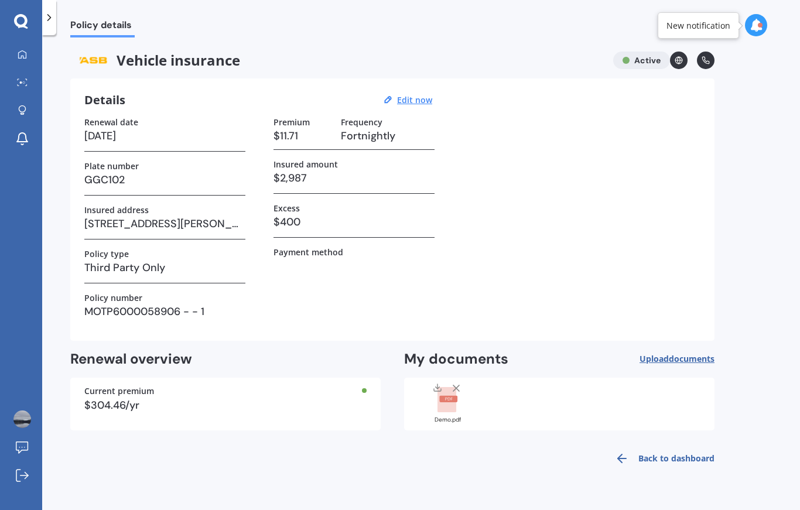
click at [682, 64] on icon at bounding box center [679, 60] width 8 height 8
click at [20, 50] on icon at bounding box center [22, 54] width 9 height 9
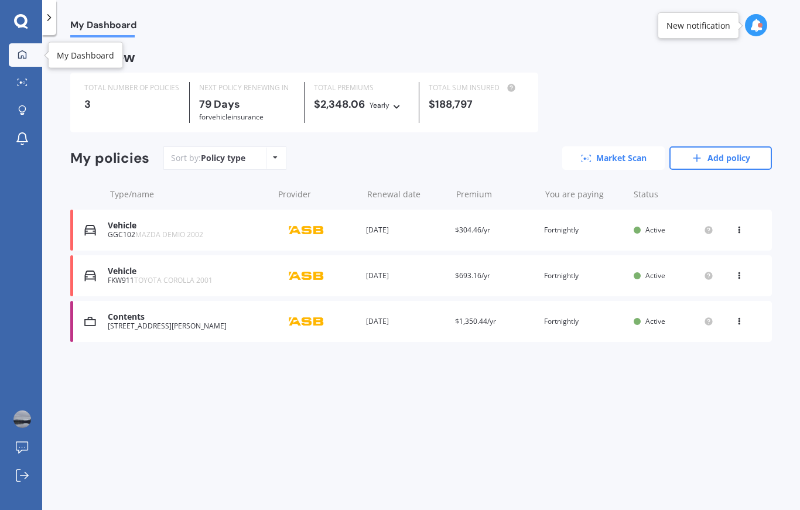
click at [653, 152] on link "Market Scan" at bounding box center [613, 157] width 103 height 23
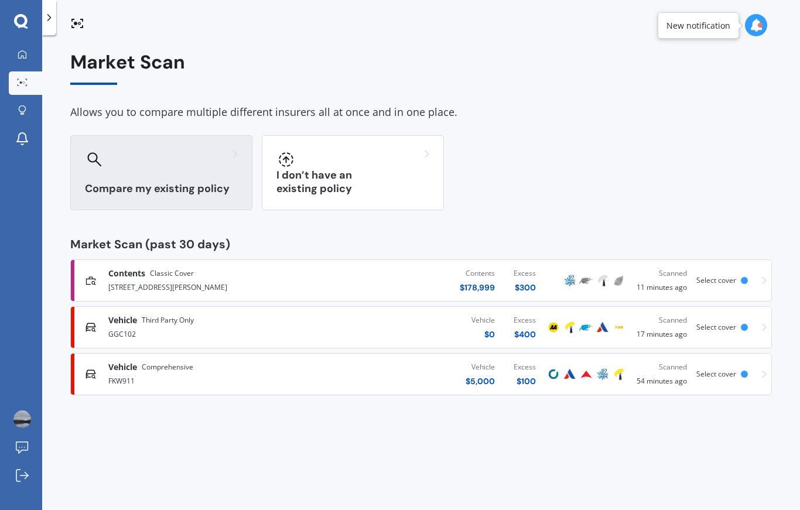
click at [161, 182] on h3 "Compare my existing policy" at bounding box center [161, 188] width 153 height 13
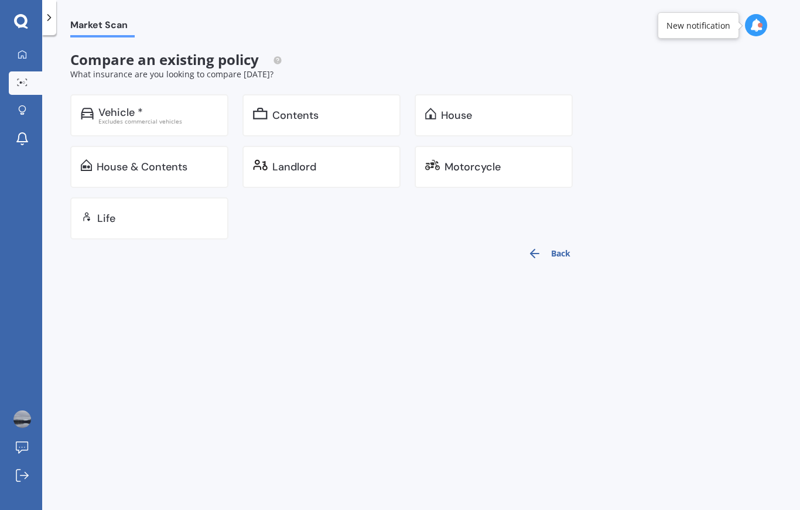
click at [563, 240] on button "Back" at bounding box center [549, 254] width 57 height 28
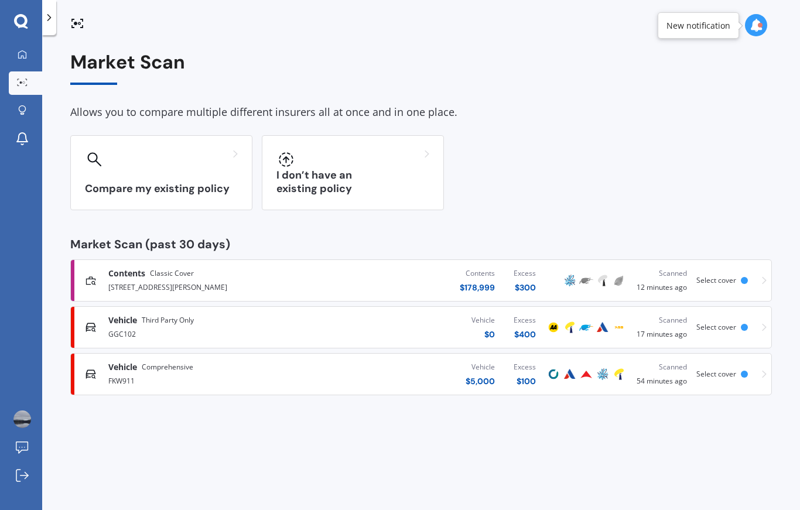
click at [380, 269] on div "Contents $ 178,999 Excess $ 300" at bounding box center [430, 280] width 230 height 35
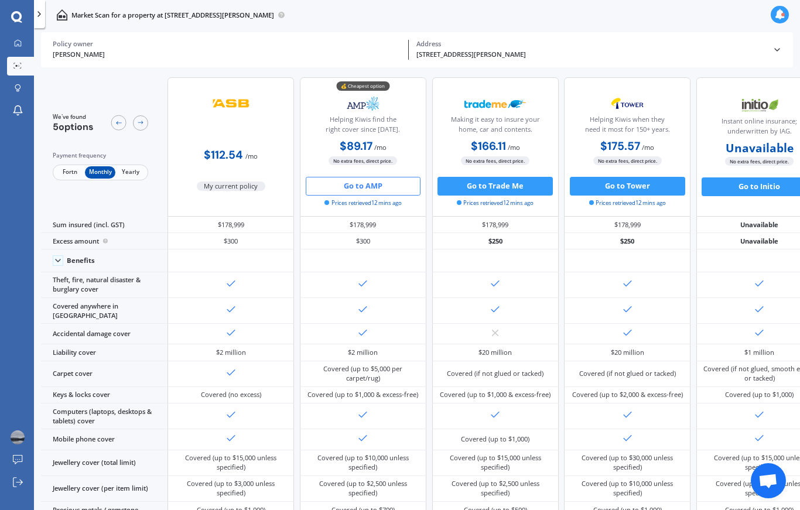
click at [64, 166] on span "Fortn" at bounding box center [69, 172] width 30 height 12
click at [62, 166] on span "Fortn" at bounding box center [69, 172] width 30 height 12
click at [22, 45] on div at bounding box center [18, 43] width 14 height 9
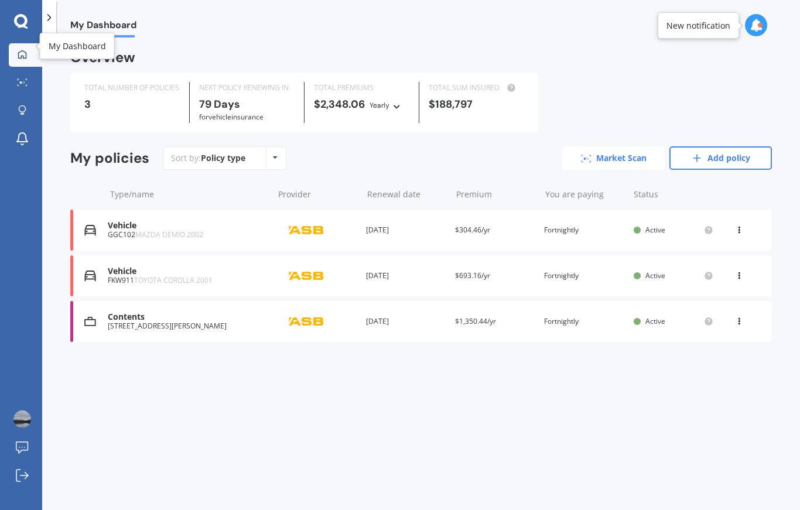
click at [607, 159] on link "Market Scan" at bounding box center [613, 157] width 103 height 23
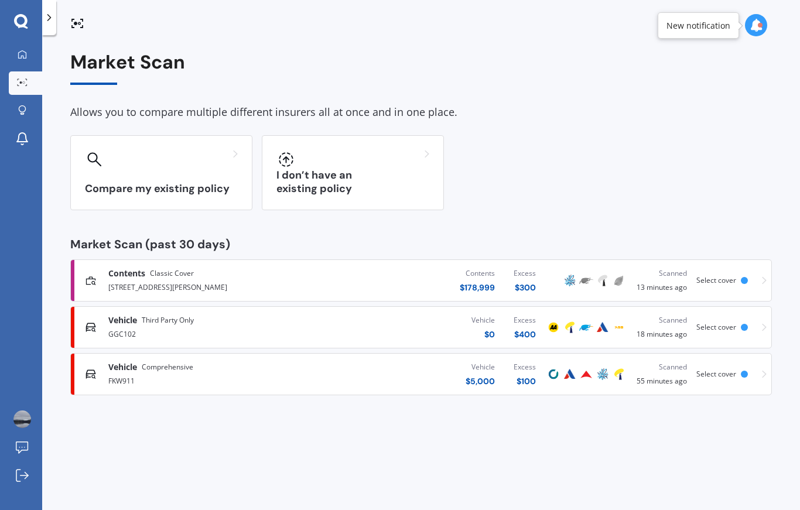
click at [447, 331] on div "Vehicle $ 0 Excess $ 400" at bounding box center [430, 327] width 230 height 35
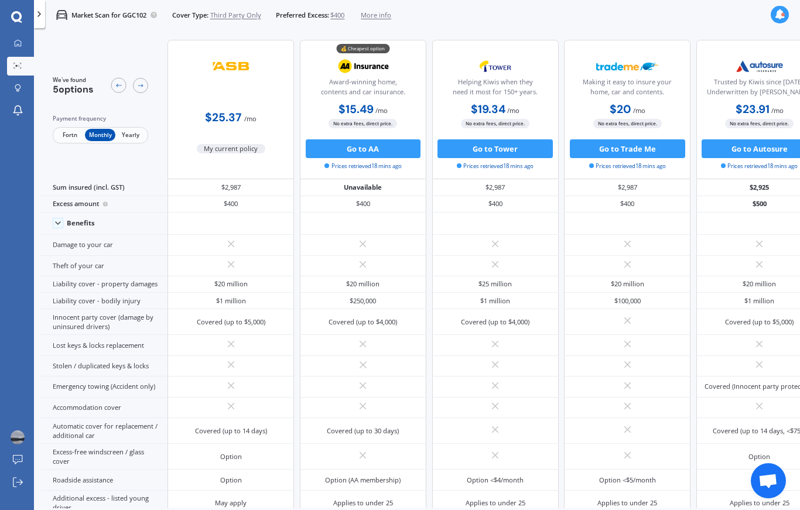
click at [65, 139] on span "Fortn" at bounding box center [69, 135] width 30 height 12
click at [73, 132] on span "Fortn" at bounding box center [69, 135] width 30 height 12
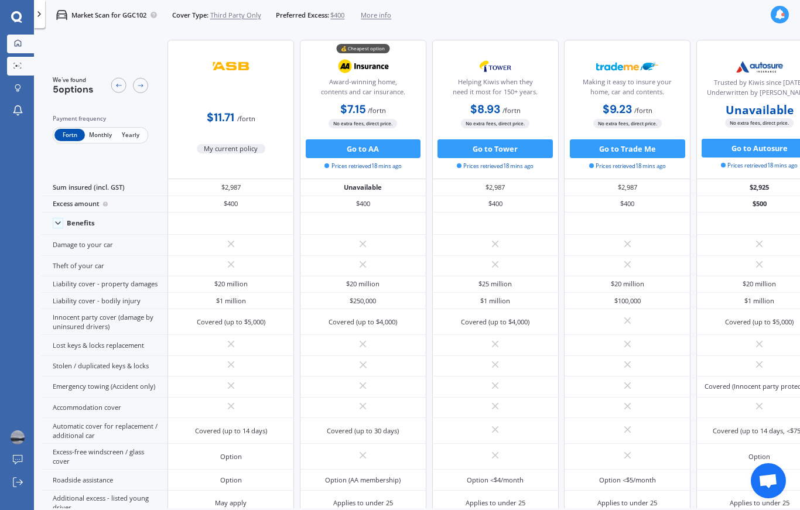
click at [17, 49] on link "My Dashboard" at bounding box center [20, 44] width 27 height 19
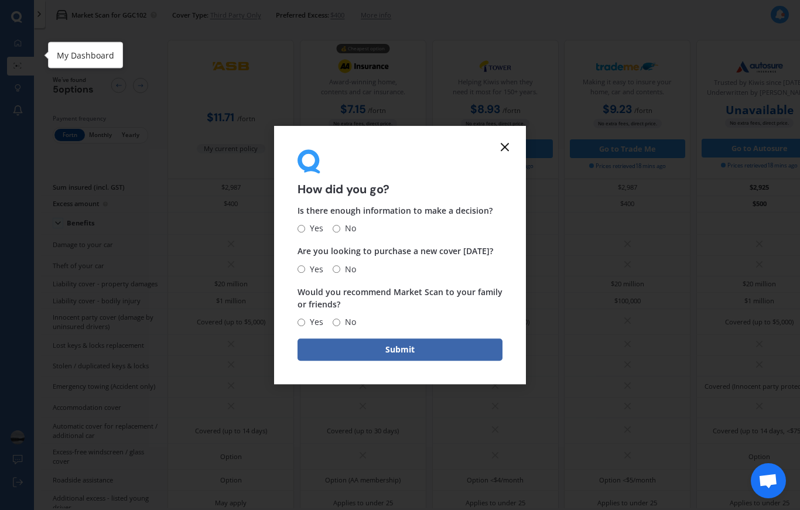
click at [511, 154] on icon at bounding box center [505, 147] width 14 height 14
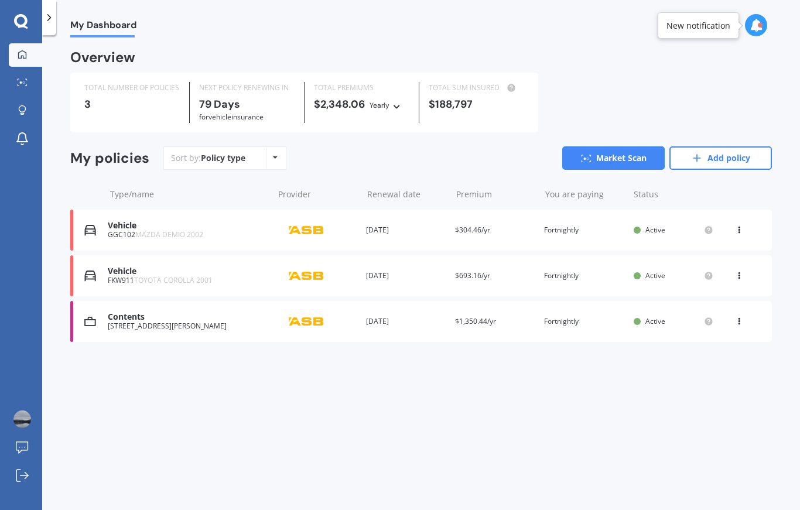
click at [511, 162] on div "Sort by: Policy type Policy type Alphabetical Date added Renewing next Market S…" at bounding box center [467, 157] width 609 height 23
click at [415, 274] on div "Renewal date [DATE]" at bounding box center [406, 276] width 80 height 12
click at [633, 159] on link "Market Scan" at bounding box center [613, 157] width 103 height 23
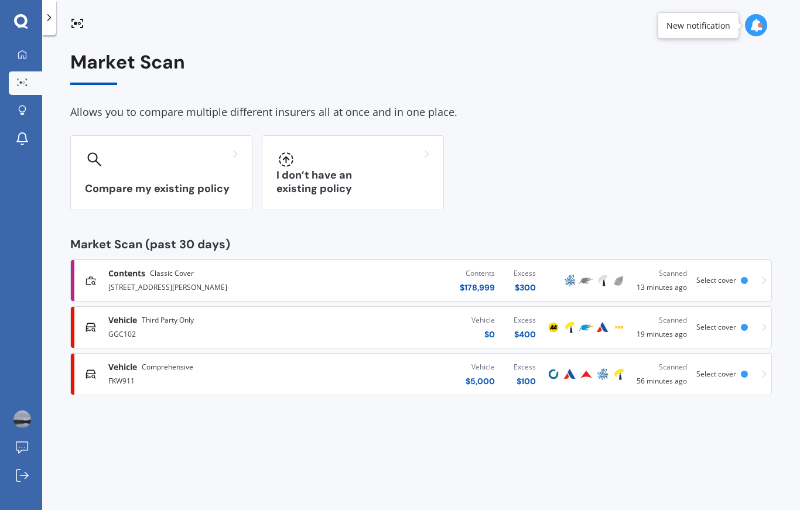
click at [419, 374] on div "Vehicle $ 5,000 Excess $ 100" at bounding box center [430, 374] width 230 height 35
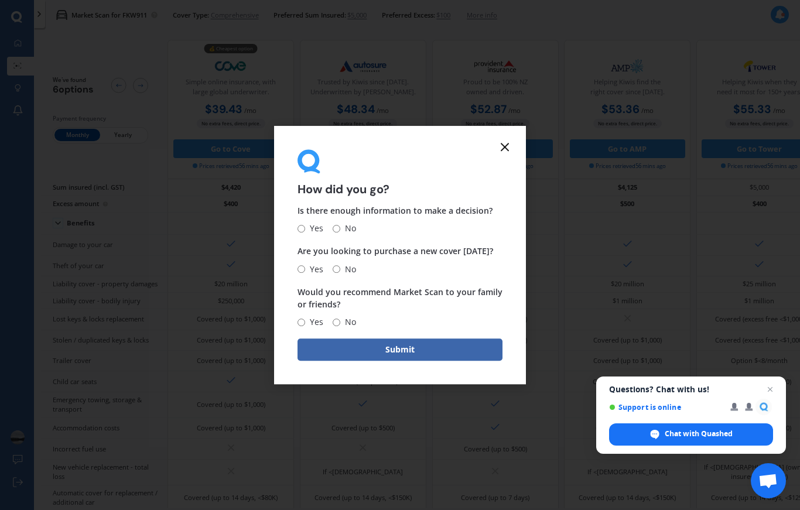
click at [511, 154] on icon at bounding box center [505, 147] width 14 height 14
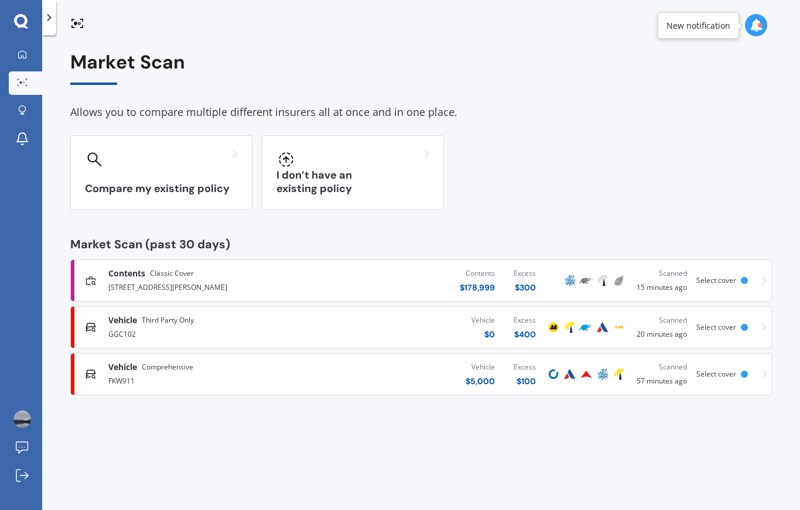
click at [688, 286] on div "Contents Classic Cover [STREET_ADDRESS][PERSON_NAME] Contents $ 178,999 Excess …" at bounding box center [421, 280] width 691 height 35
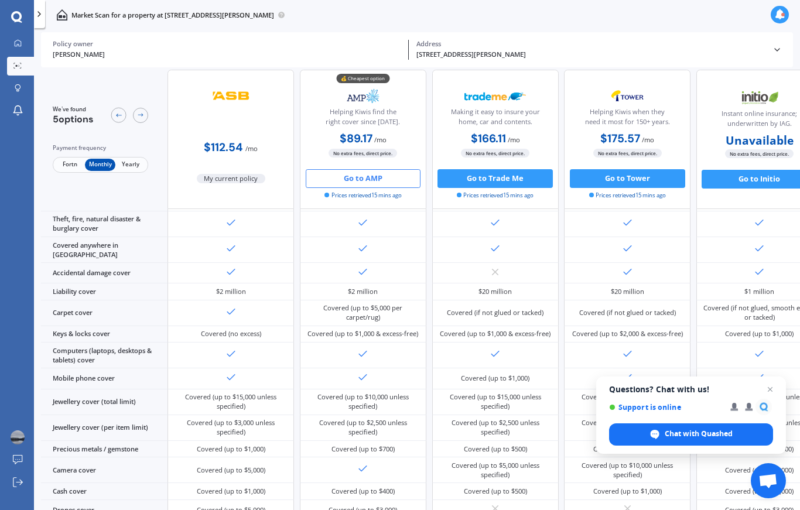
scroll to position [77, 0]
click at [80, 169] on span "Fortn" at bounding box center [69, 165] width 30 height 12
click at [11, 45] on div at bounding box center [18, 43] width 14 height 9
